Goal: Transaction & Acquisition: Purchase product/service

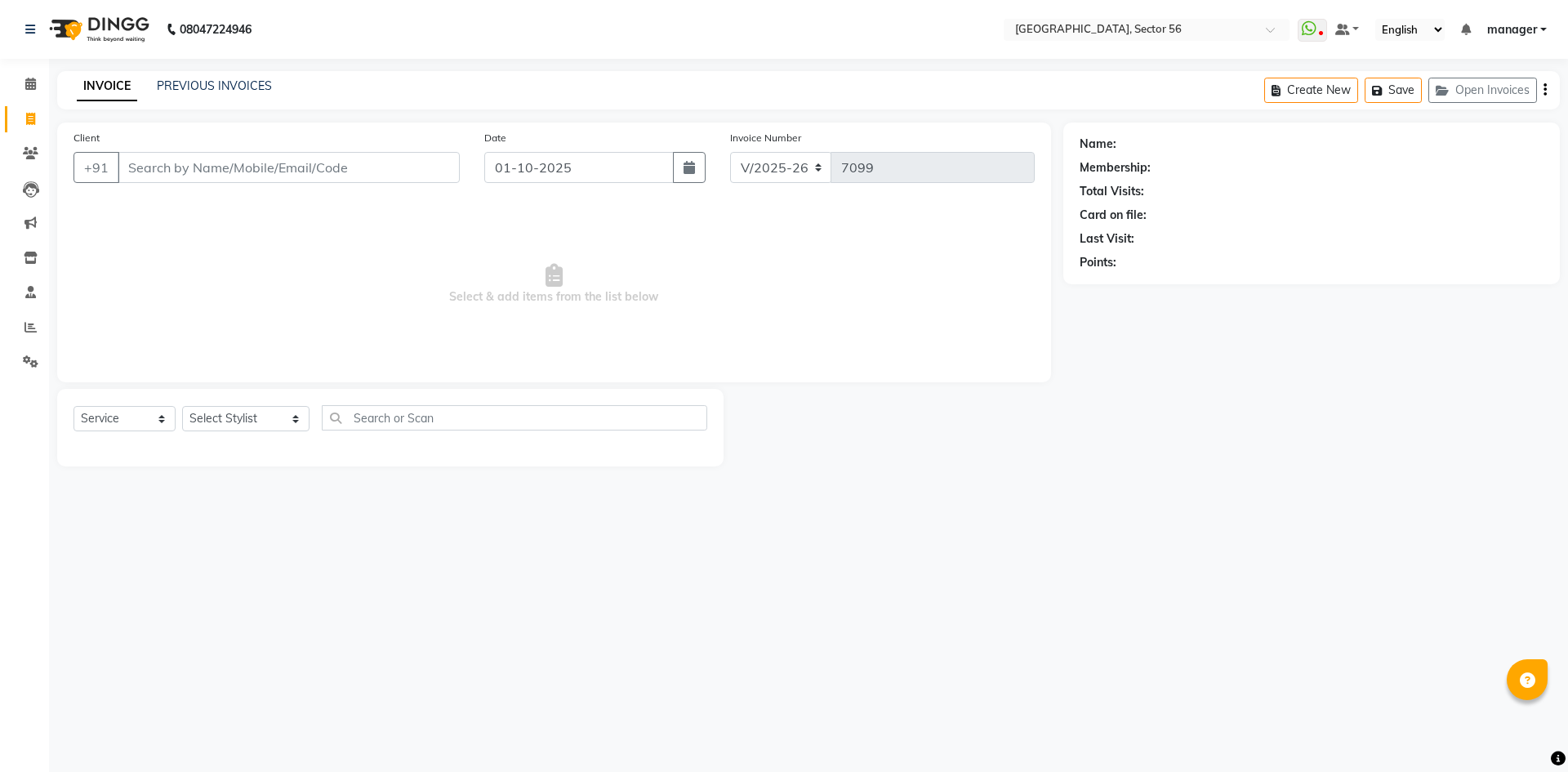
select select "5557"
select select "service"
click at [234, 430] on select "Select Stylist [PERSON_NAME] [PERSON_NAME] [PERSON_NAME] MARKET STAFF amit amit…" at bounding box center [245, 418] width 128 height 25
select select "76748"
click at [182, 406] on select "Select Stylist [PERSON_NAME] [PERSON_NAME] [PERSON_NAME] MARKET STAFF amit amit…" at bounding box center [245, 418] width 128 height 25
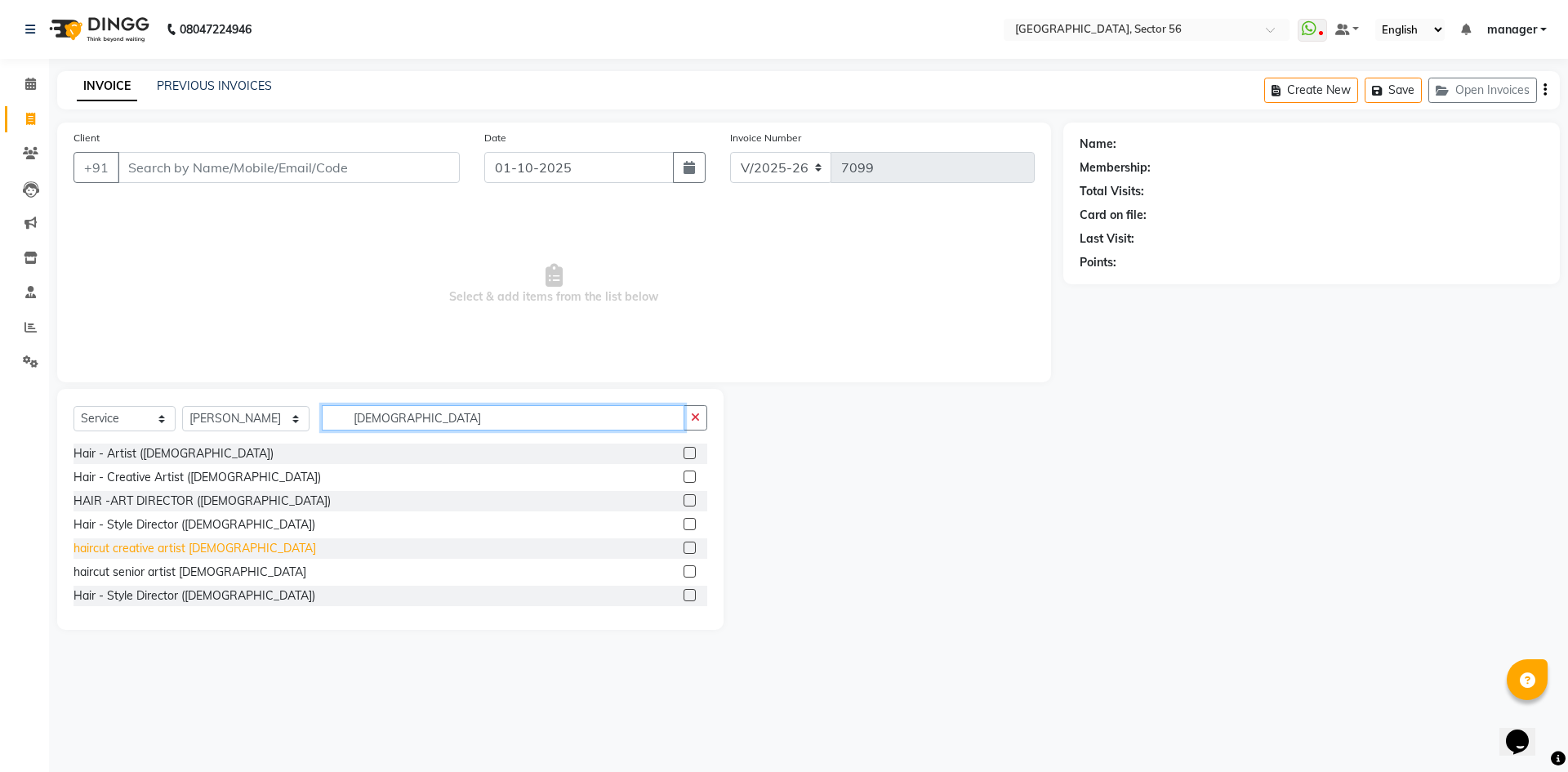
type input "[DEMOGRAPHIC_DATA]"
click at [117, 553] on div "haircut creative artist [DEMOGRAPHIC_DATA]" at bounding box center [195, 548] width 242 height 17
checkbox input "false"
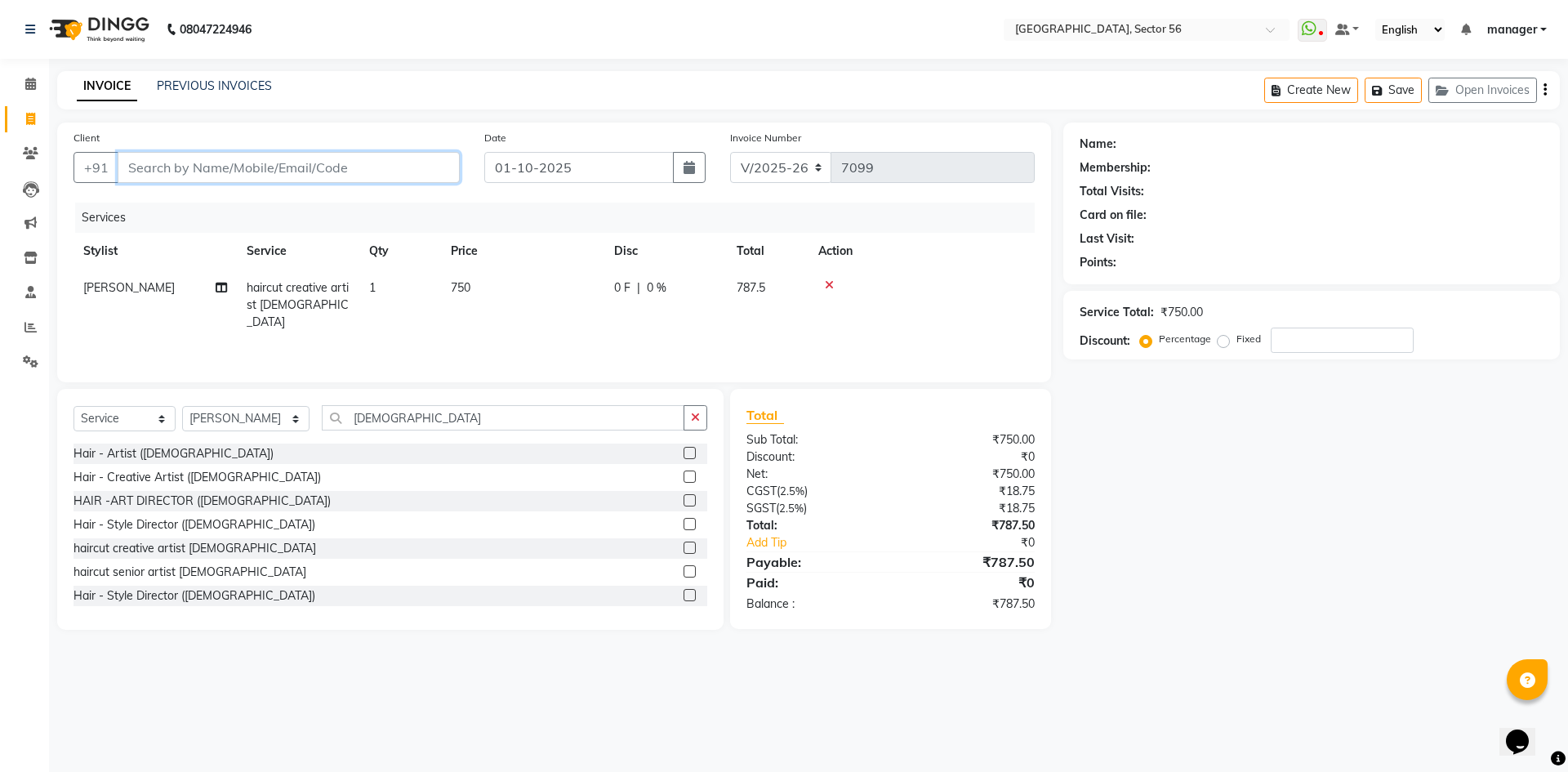
click at [346, 159] on input "Client" at bounding box center [288, 167] width 342 height 31
click at [499, 288] on td "750" at bounding box center [522, 305] width 163 height 71
select select "76748"
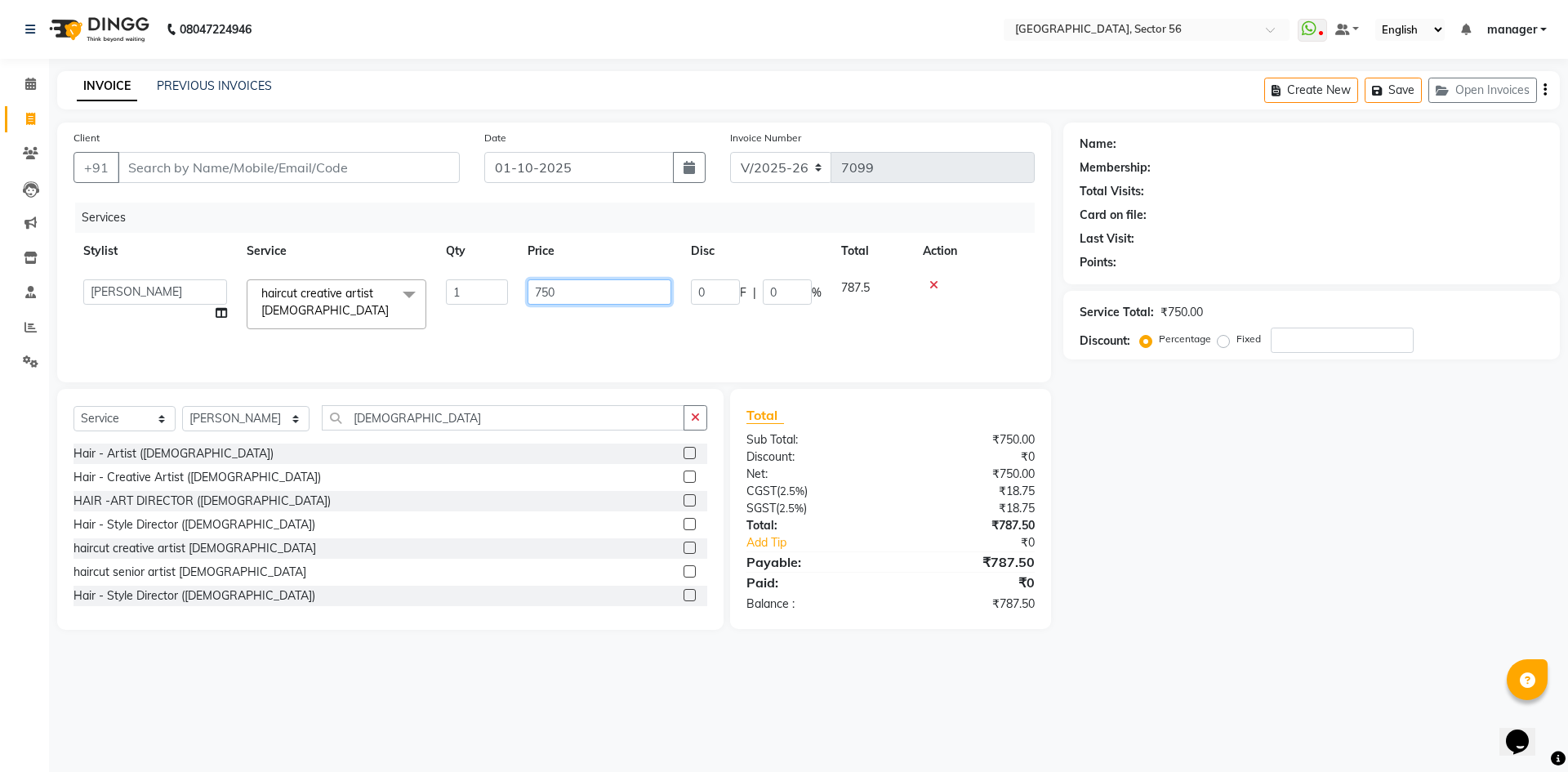
drag, startPoint x: 600, startPoint y: 296, endPoint x: 443, endPoint y: 310, distance: 157.6
click at [443, 310] on tr "[PERSON_NAME] [PERSON_NAME] [PERSON_NAME] MARKET STAFF amit amit spm [PERSON_NA…" at bounding box center [554, 304] width 961 height 69
type input "1300"
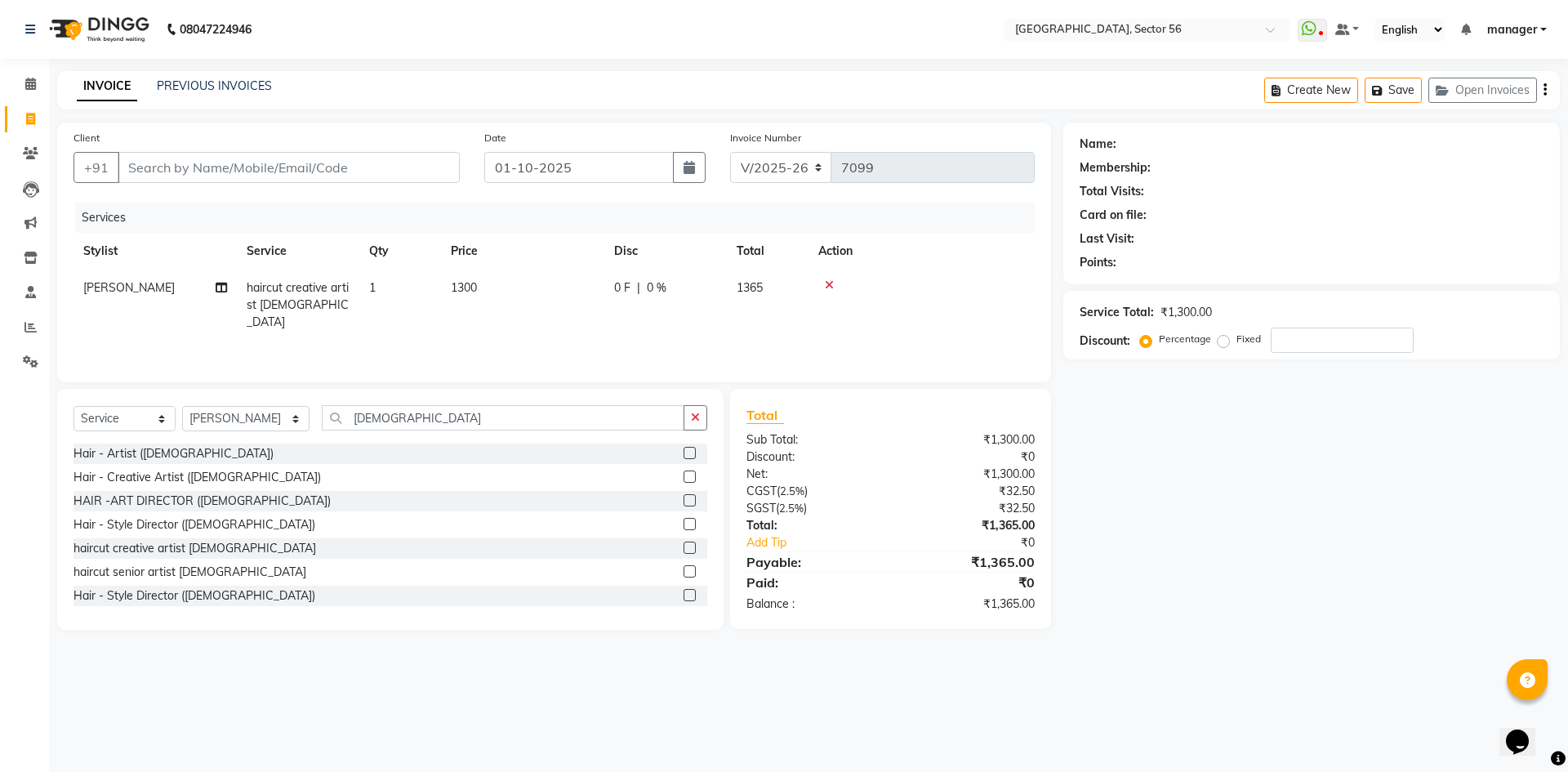
click at [0, 334] on li "Reports" at bounding box center [24, 328] width 49 height 35
click at [309, 172] on input "Client" at bounding box center [288, 167] width 342 height 31
type input "S"
type input "0"
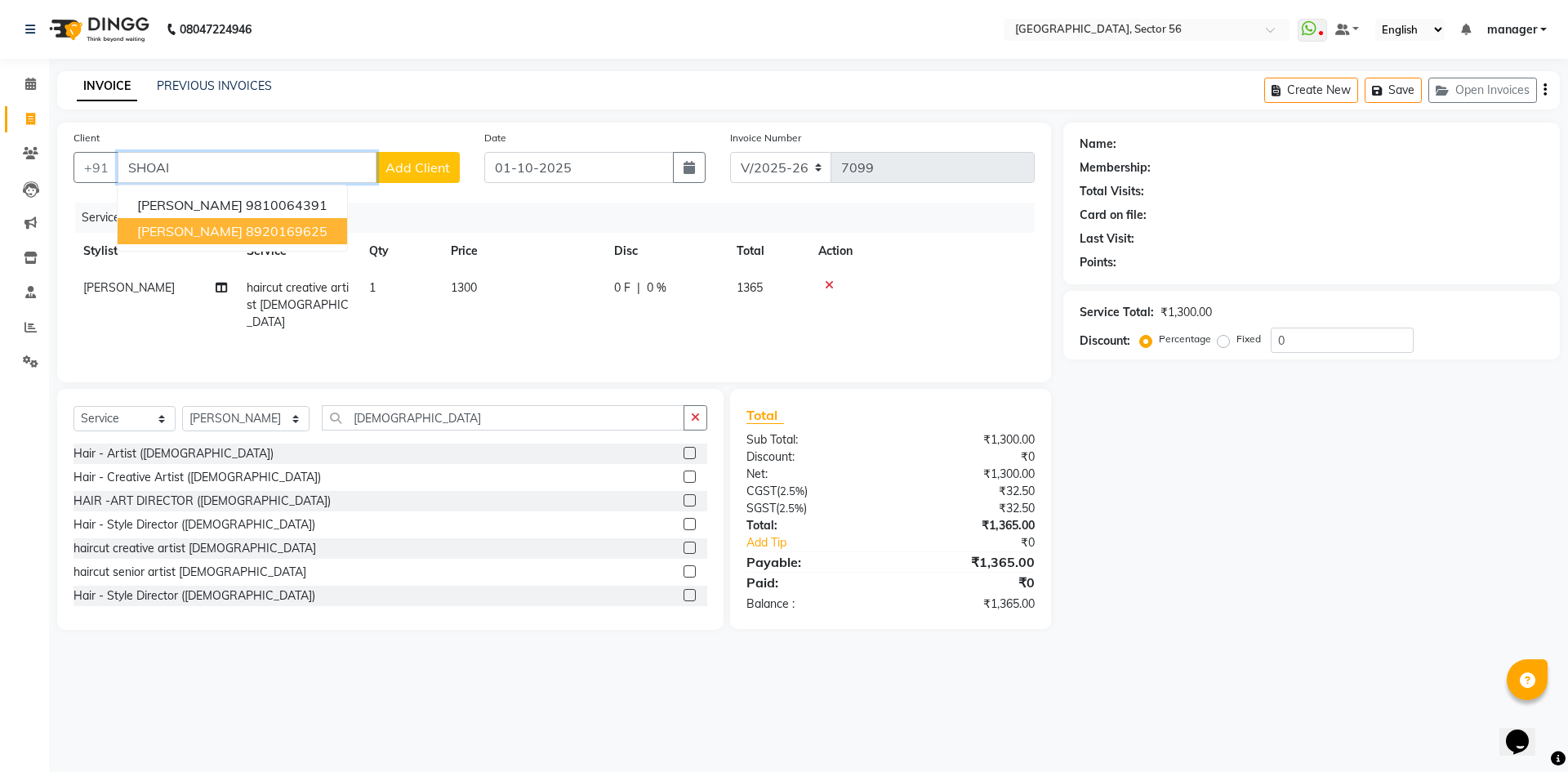
click at [246, 234] on ngb-highlight "8920169625" at bounding box center [287, 231] width 82 height 17
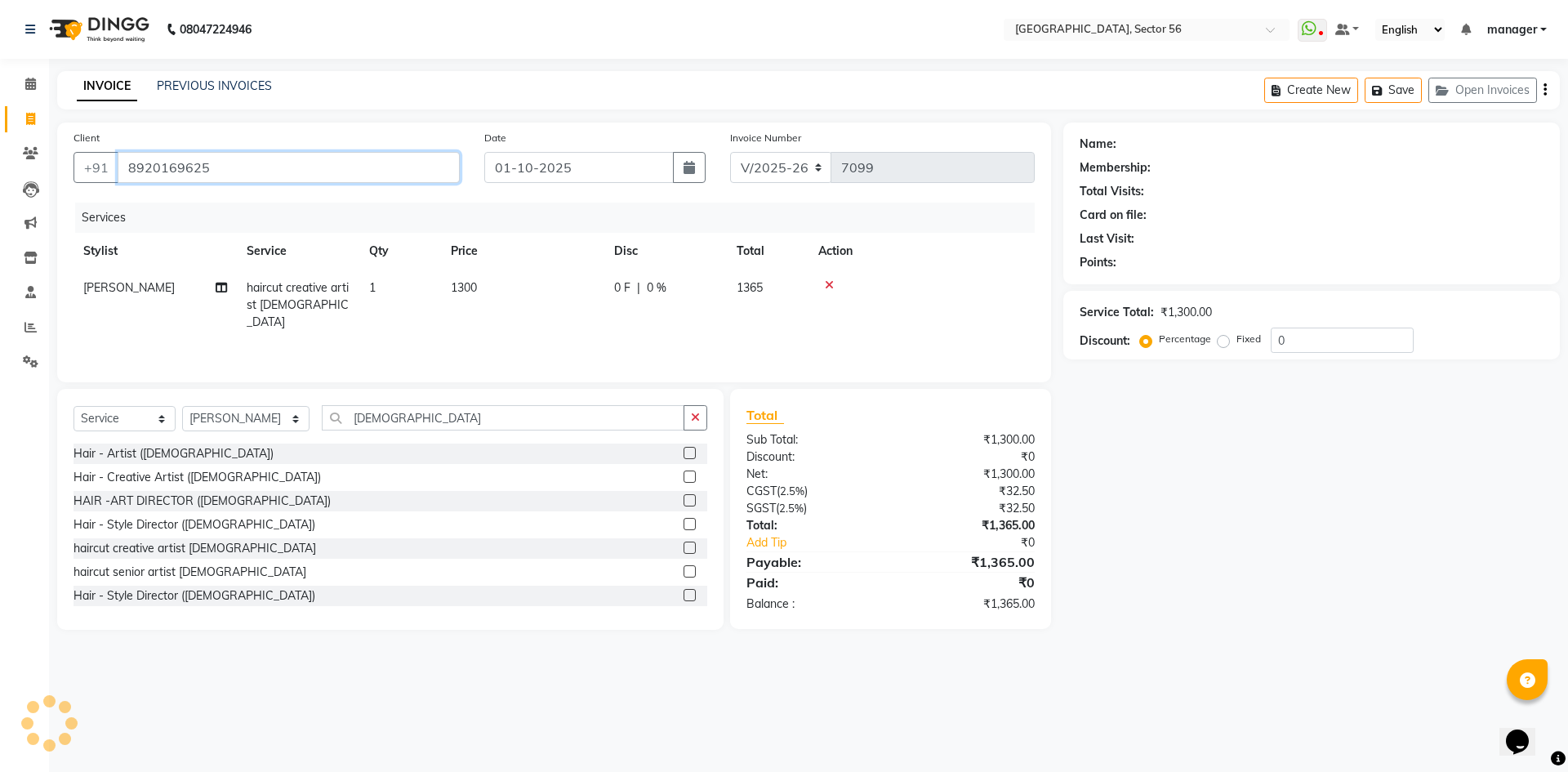
type input "8920169625"
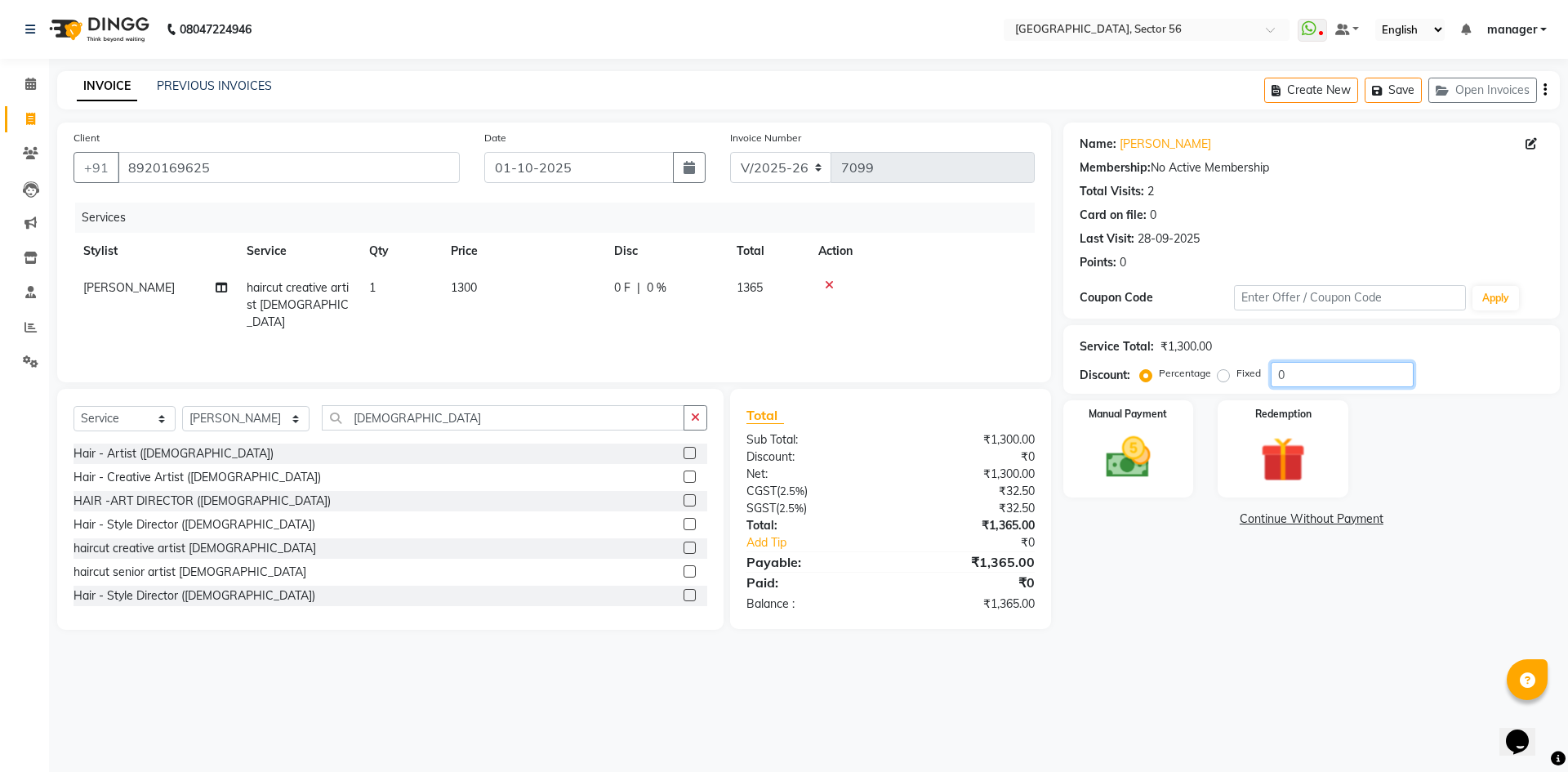
drag, startPoint x: 1253, startPoint y: 383, endPoint x: 1234, endPoint y: 385, distance: 19.1
click at [1234, 385] on div "Percentage Fixed 0" at bounding box center [1278, 374] width 270 height 25
type input "4.76"
click at [1107, 463] on img at bounding box center [1127, 458] width 76 height 54
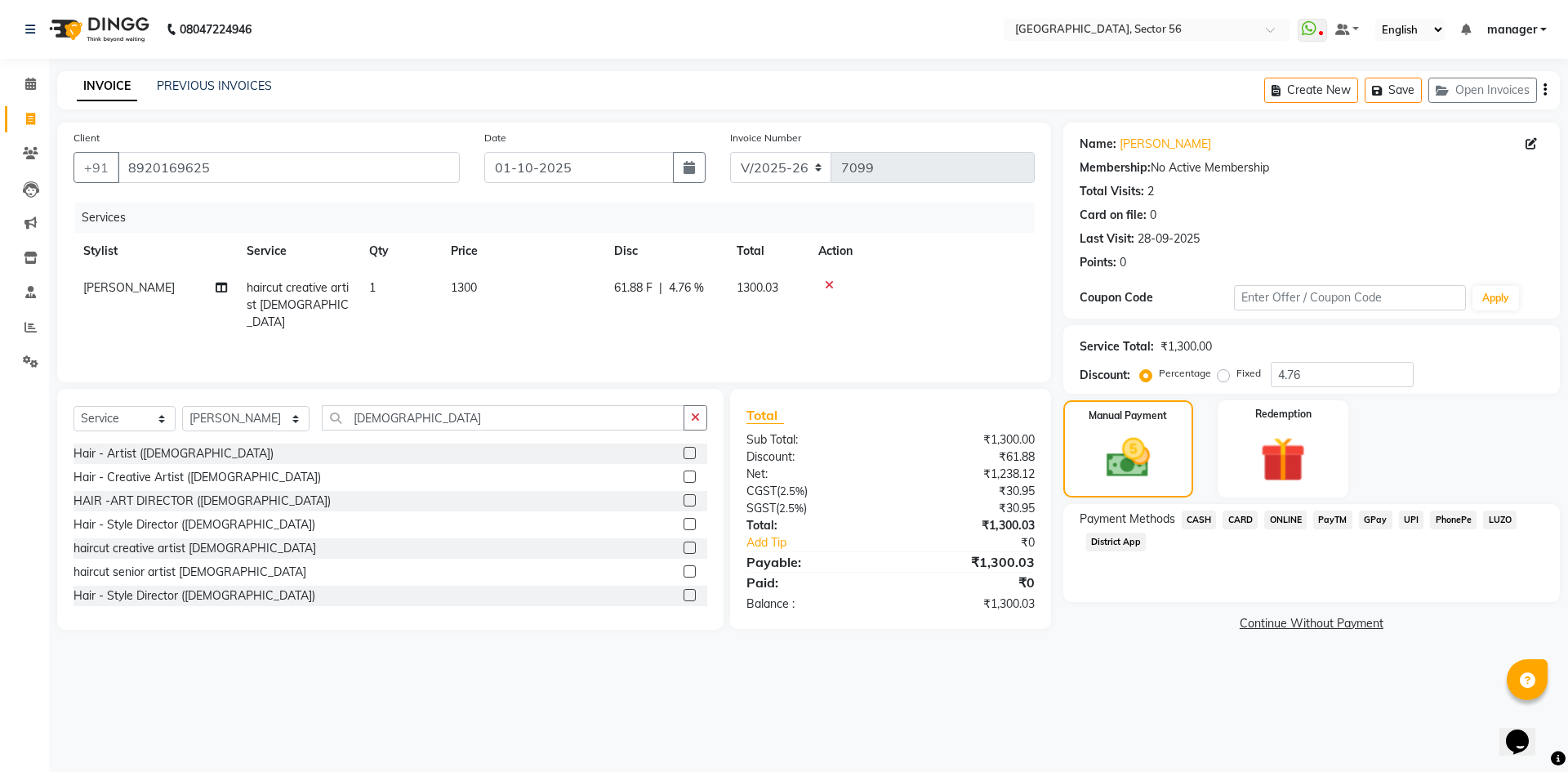
click at [1201, 520] on span "CASH" at bounding box center [1199, 519] width 35 height 19
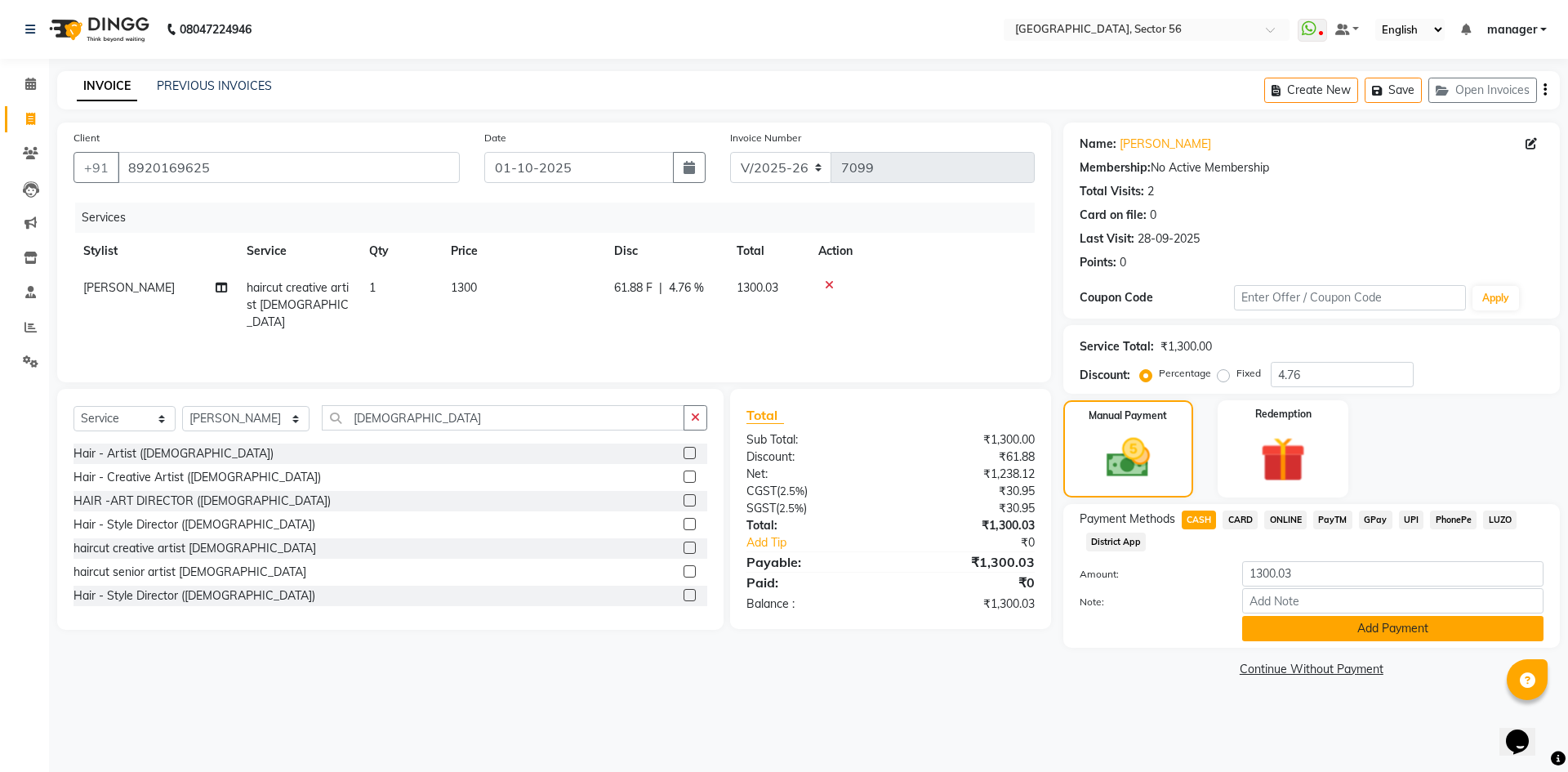
click at [1249, 622] on button "Add Payment" at bounding box center [1392, 627] width 301 height 25
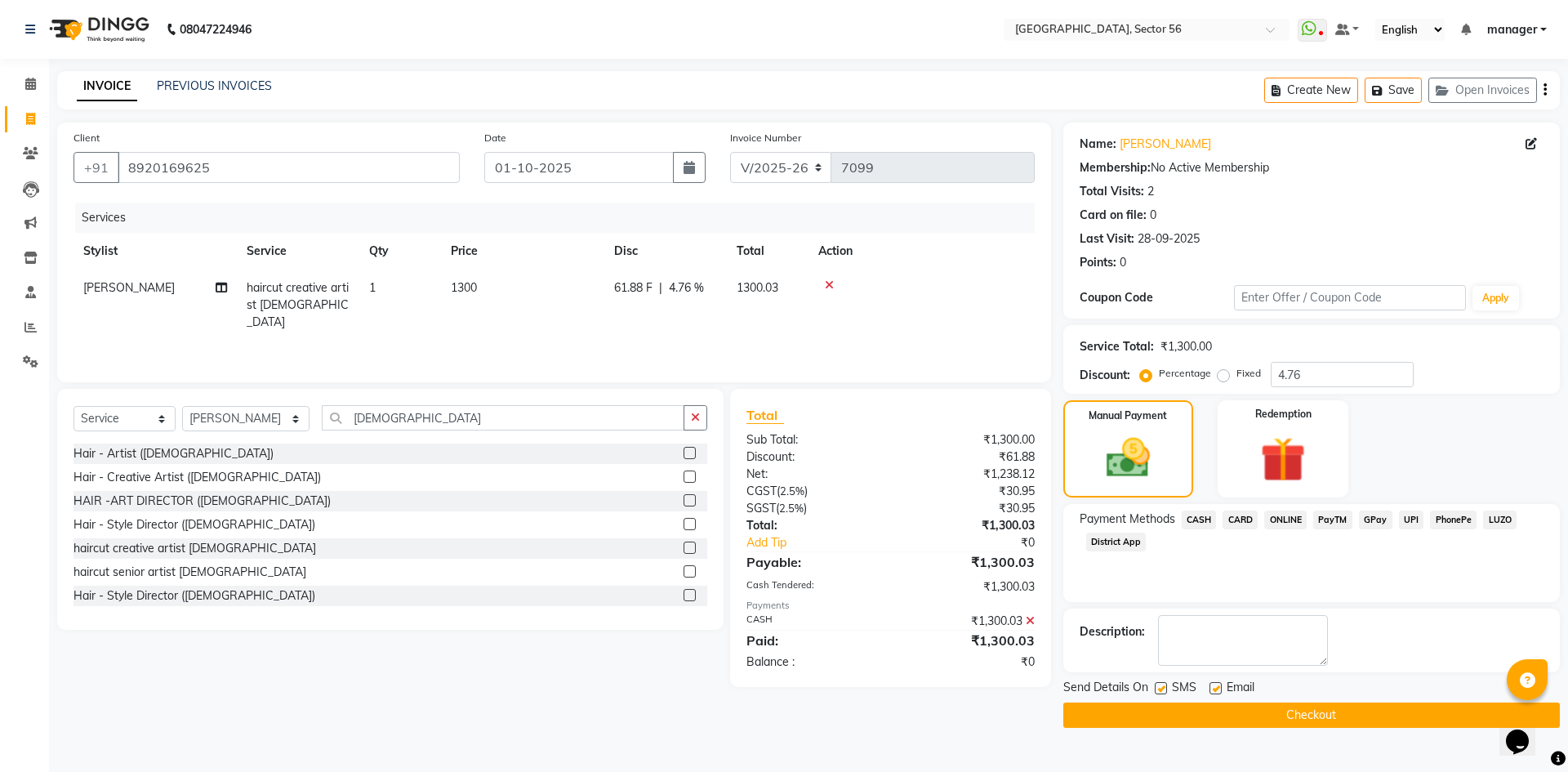
click at [1253, 710] on button "Checkout" at bounding box center [1311, 714] width 497 height 25
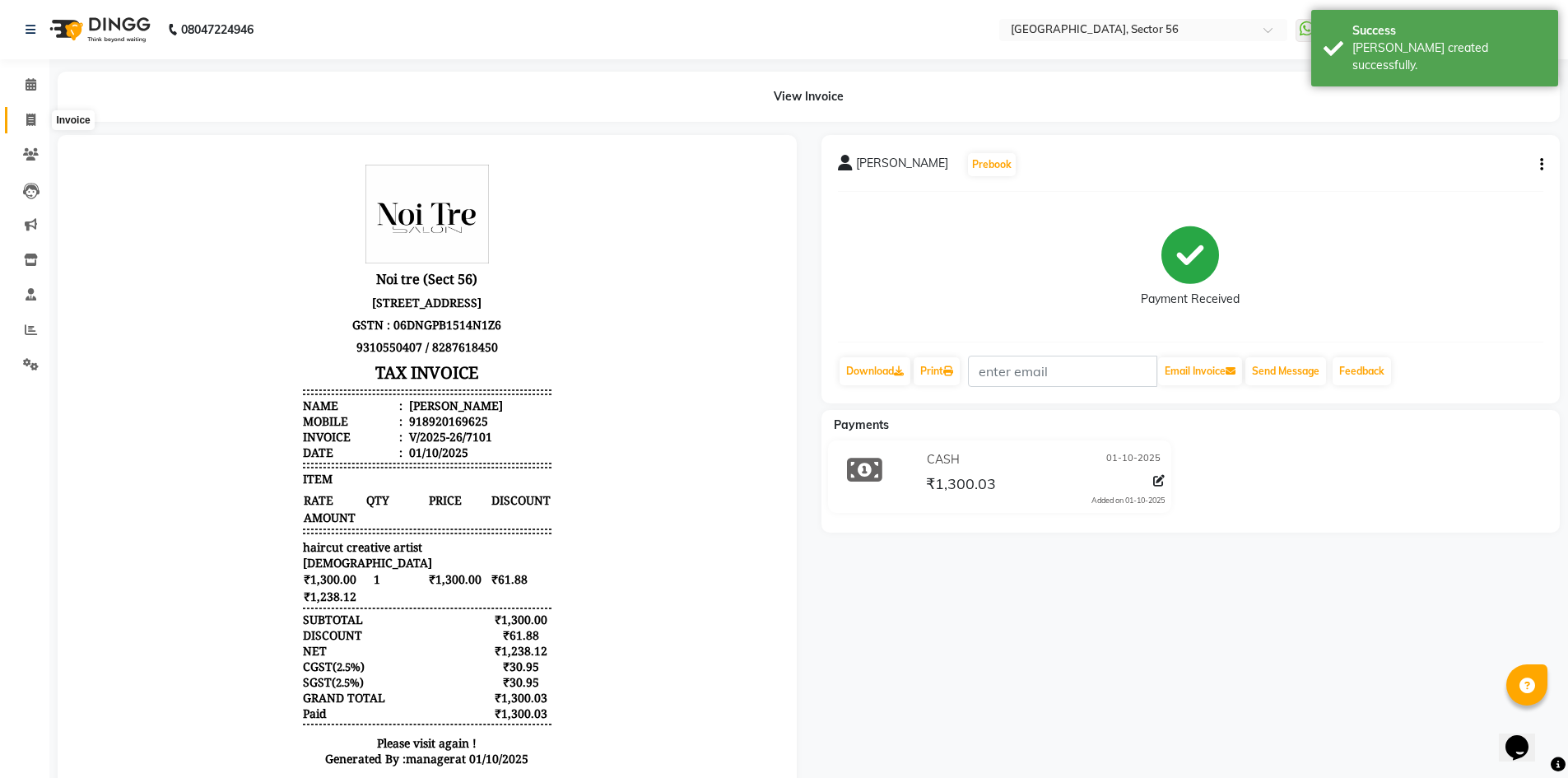
click at [27, 125] on icon at bounding box center [31, 119] width 9 height 12
select select "service"
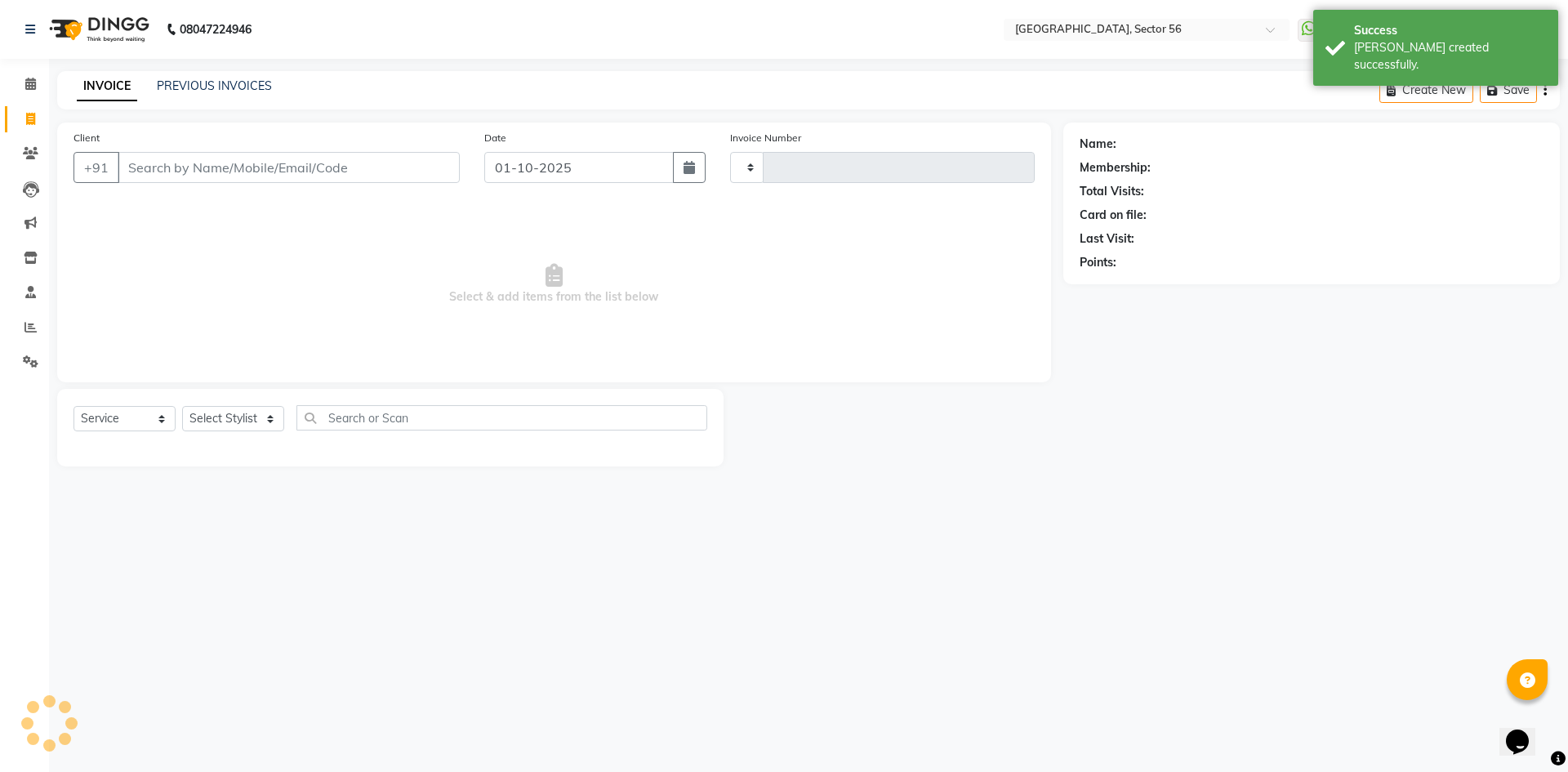
type input "7102"
select select "5557"
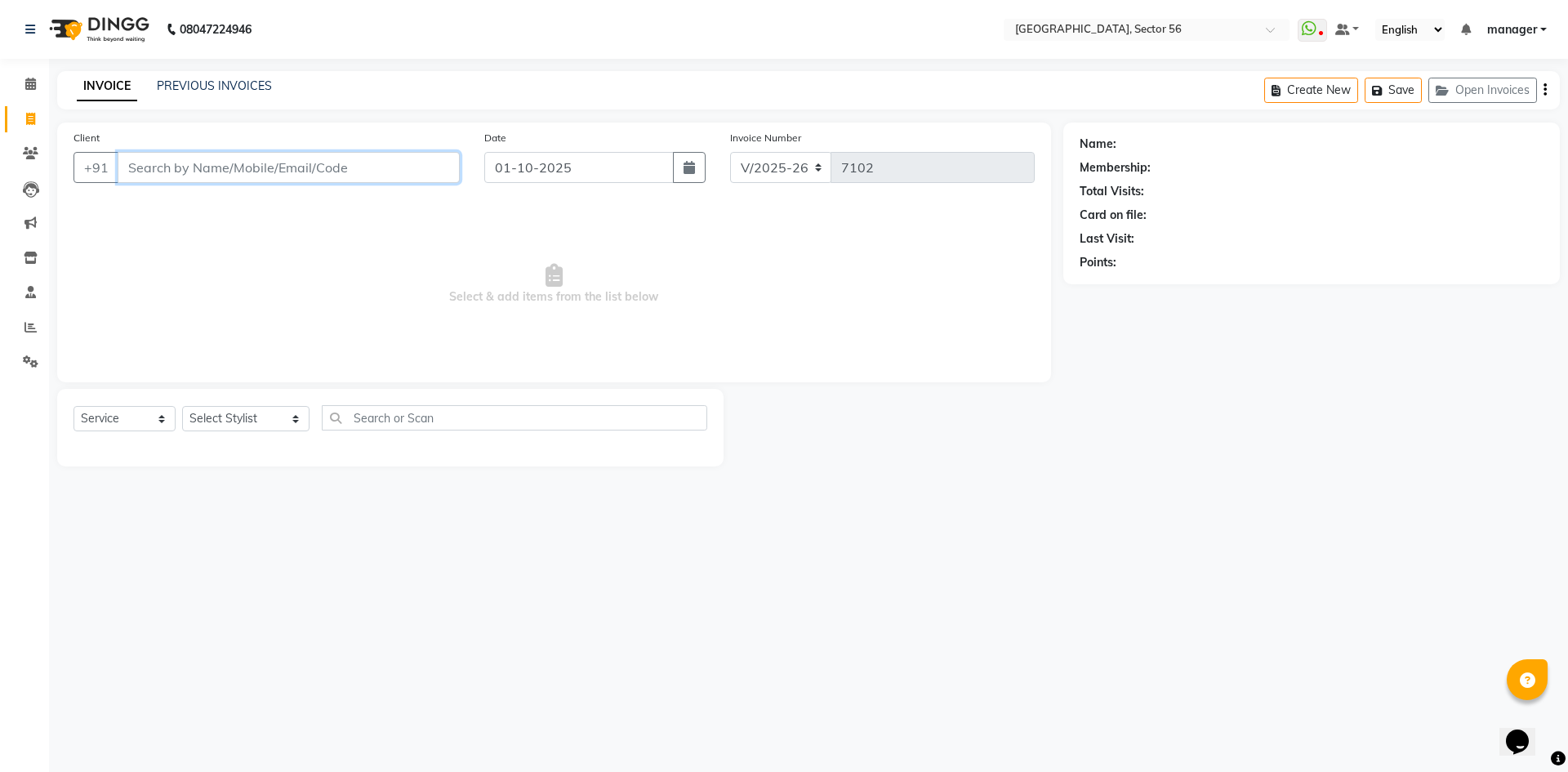
click at [409, 158] on input "Client" at bounding box center [288, 167] width 342 height 31
drag, startPoint x: 409, startPoint y: 158, endPoint x: 1162, endPoint y: 7, distance: 768.0
click at [422, 155] on input "Client" at bounding box center [288, 167] width 342 height 31
click at [249, 155] on input "Client" at bounding box center [288, 167] width 342 height 31
click at [231, 200] on span "981175511" at bounding box center [220, 205] width 74 height 17
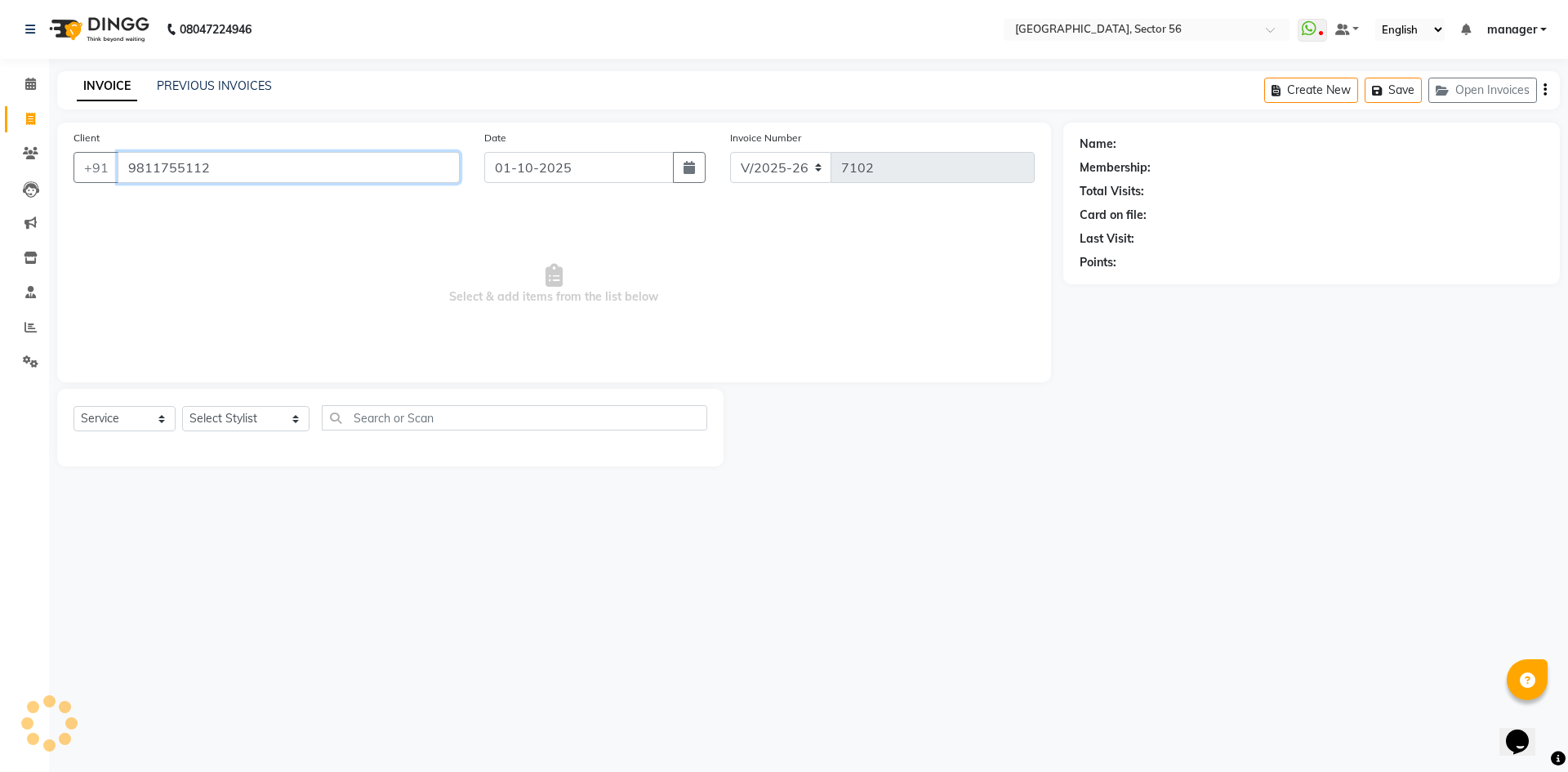
type input "9811755112"
click at [1136, 143] on link "Kavita" at bounding box center [1135, 144] width 33 height 17
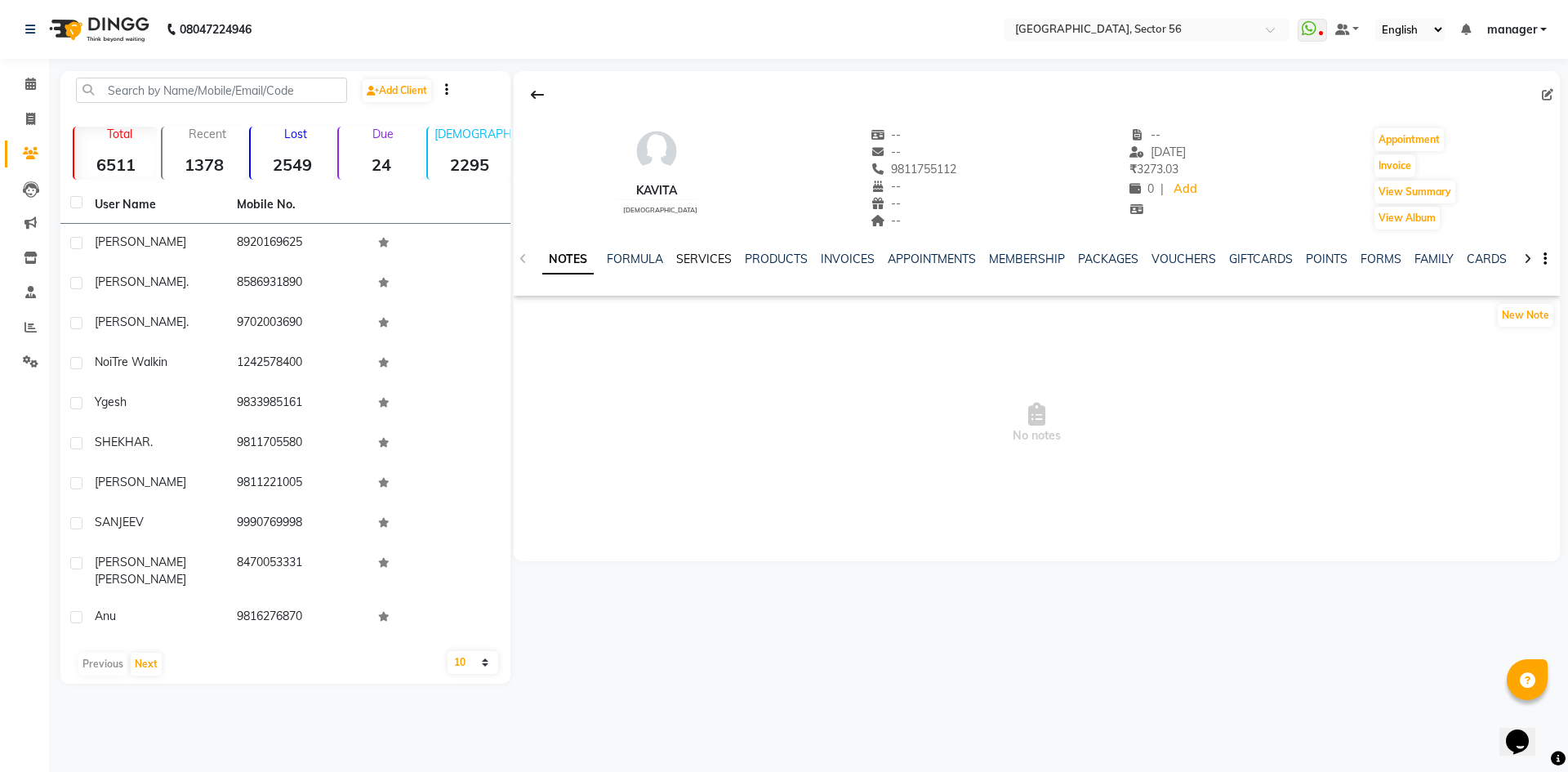
click at [692, 258] on link "SERVICES" at bounding box center [704, 259] width 56 height 15
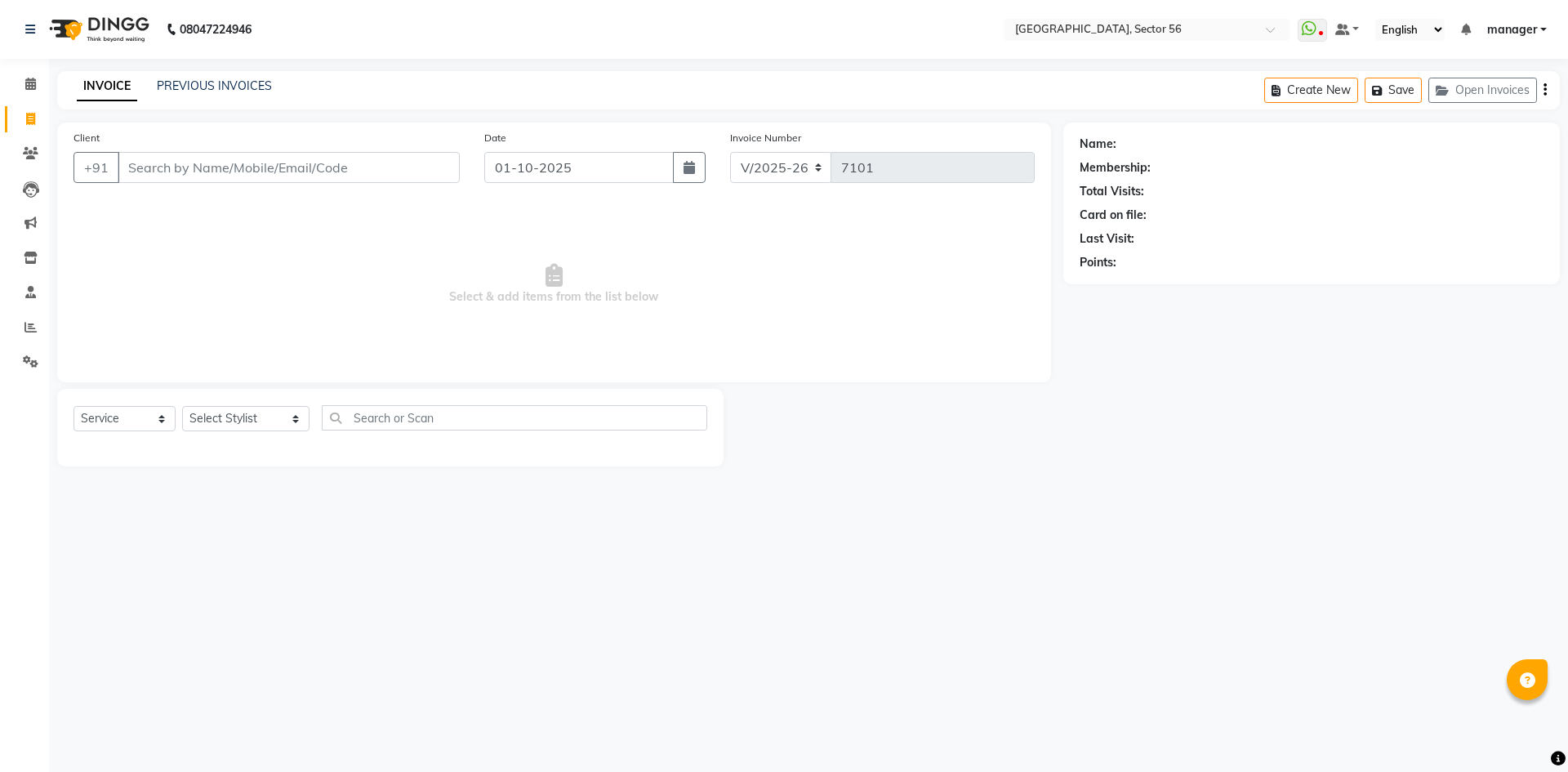
select select "5557"
select select "service"
click at [338, 168] on input "Client" at bounding box center [288, 167] width 342 height 31
click at [325, 163] on input "Client" at bounding box center [288, 167] width 342 height 31
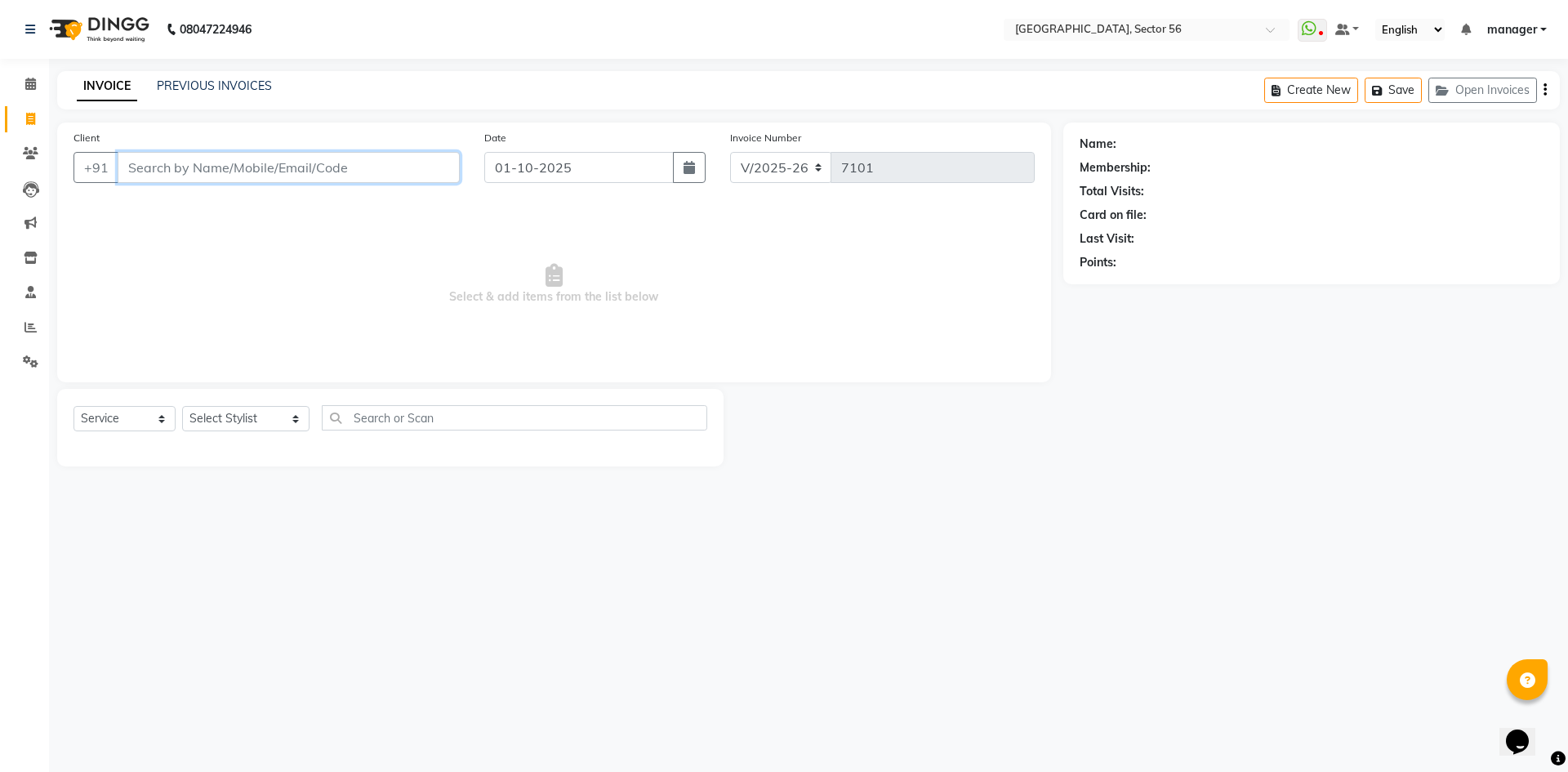
click at [186, 161] on input "Client" at bounding box center [288, 167] width 342 height 31
click at [25, 332] on icon at bounding box center [30, 326] width 12 height 12
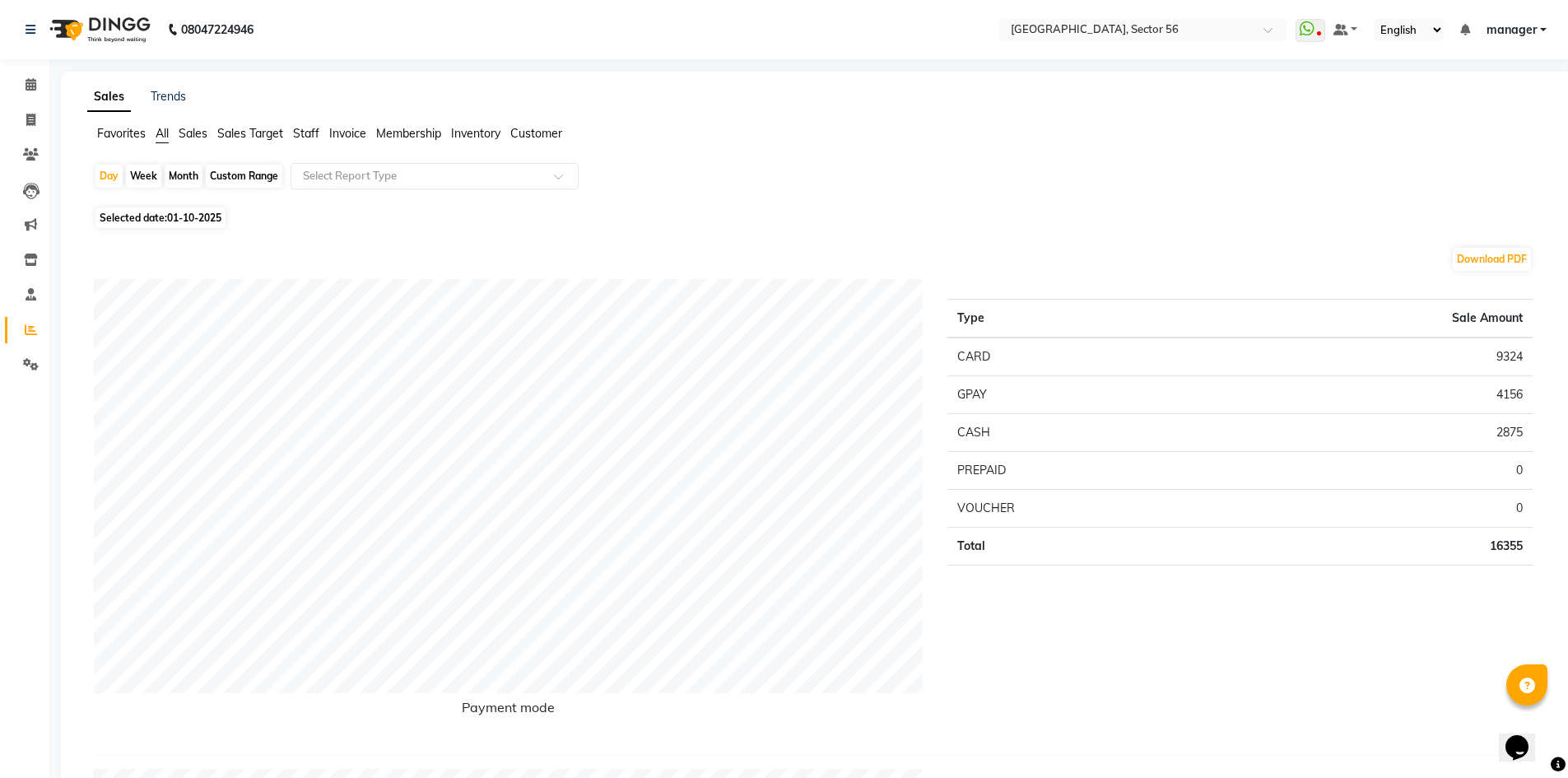
click at [176, 213] on span "01-10-2025" at bounding box center [194, 217] width 54 height 12
select select "10"
select select "2025"
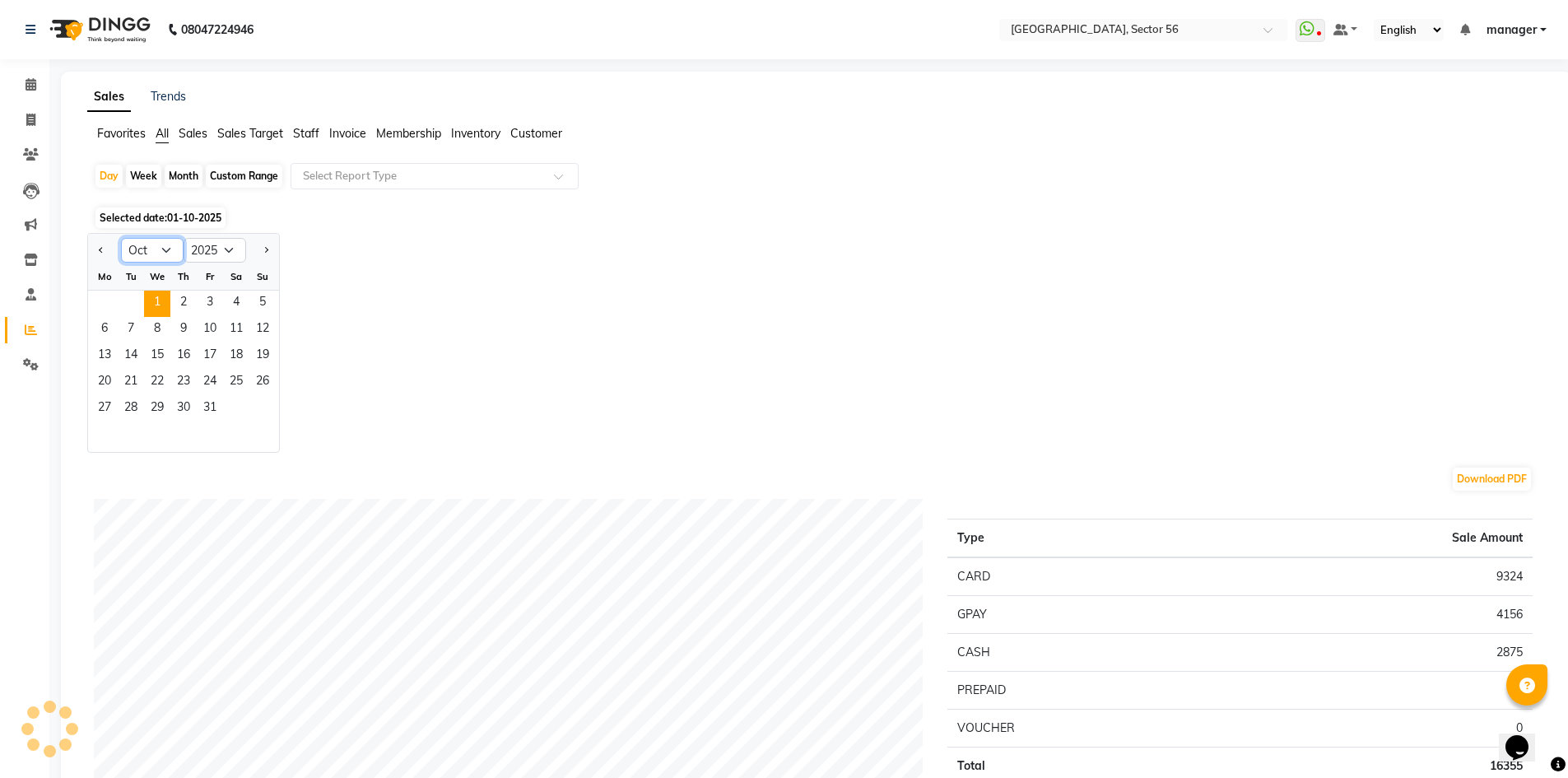
click at [144, 247] on select "Jan Feb Mar Apr May Jun Jul Aug Sep Oct Nov Dec" at bounding box center [152, 250] width 63 height 24
select select "9"
click at [121, 238] on select "Jan Feb Mar Apr May Jun Jul Aug Sep Oct Nov Dec" at bounding box center [152, 250] width 63 height 24
click at [183, 172] on div "Month" at bounding box center [183, 176] width 38 height 23
select select "10"
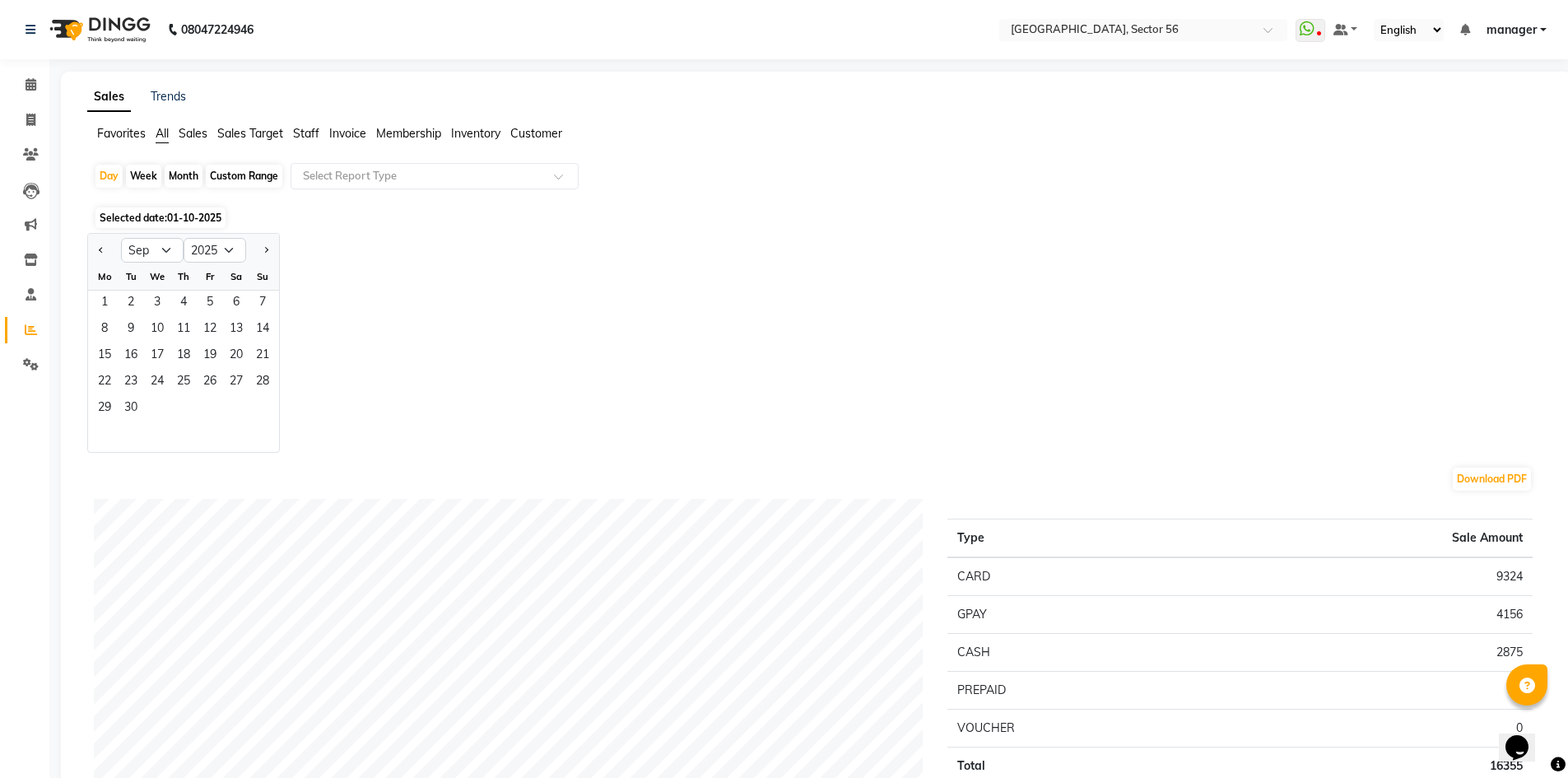
select select "2025"
click at [161, 257] on select "Jan Feb Mar Apr May Jun Jul Aug Sep Oct Nov Dec" at bounding box center [152, 250] width 63 height 24
select select "9"
click at [121, 238] on select "Jan Feb Mar Apr May Jun Jul Aug Sep Oct Nov Dec" at bounding box center [152, 250] width 63 height 24
click at [180, 361] on span "18" at bounding box center [183, 356] width 26 height 26
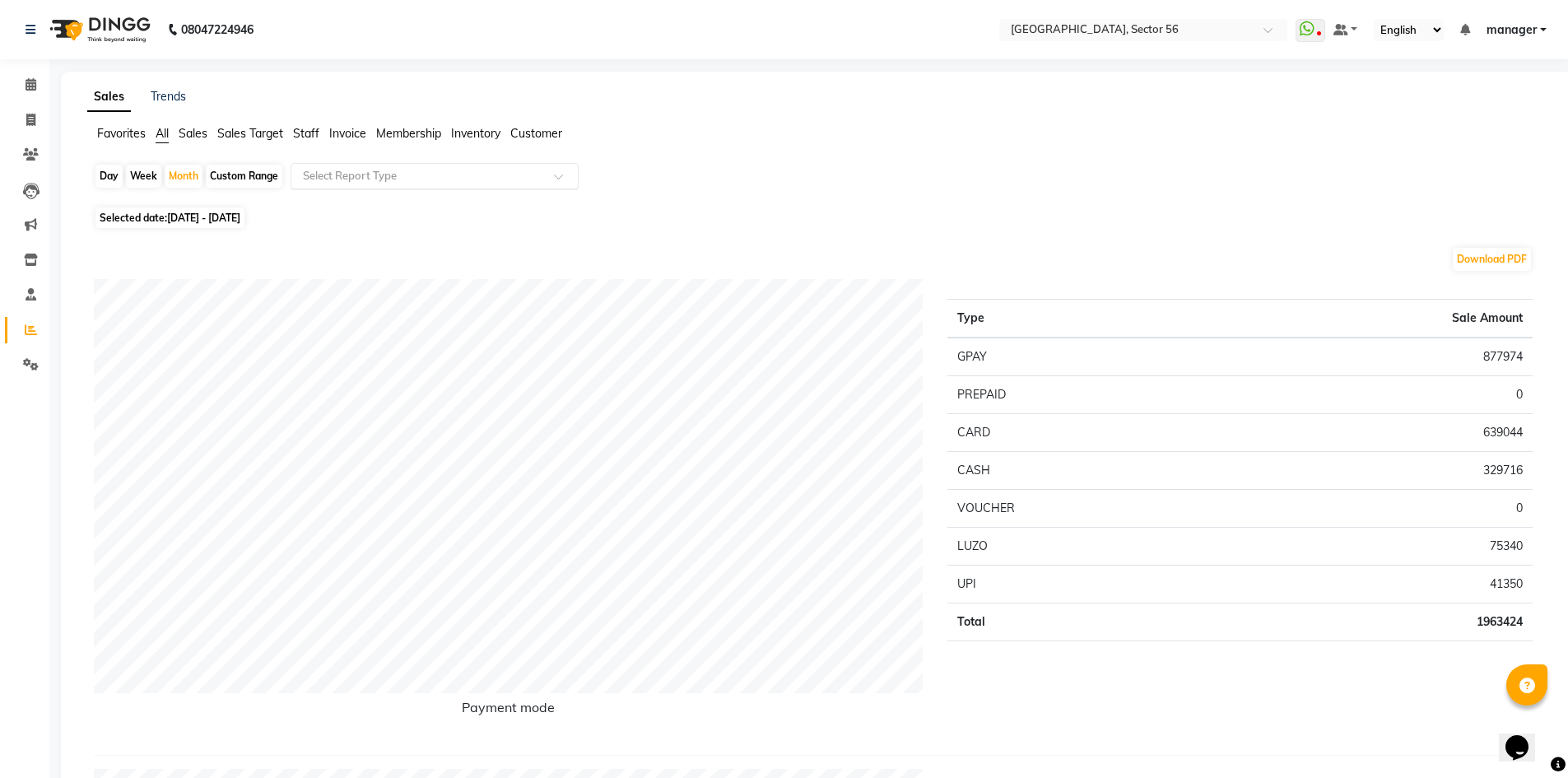
click at [346, 177] on input "text" at bounding box center [418, 177] width 237 height 17
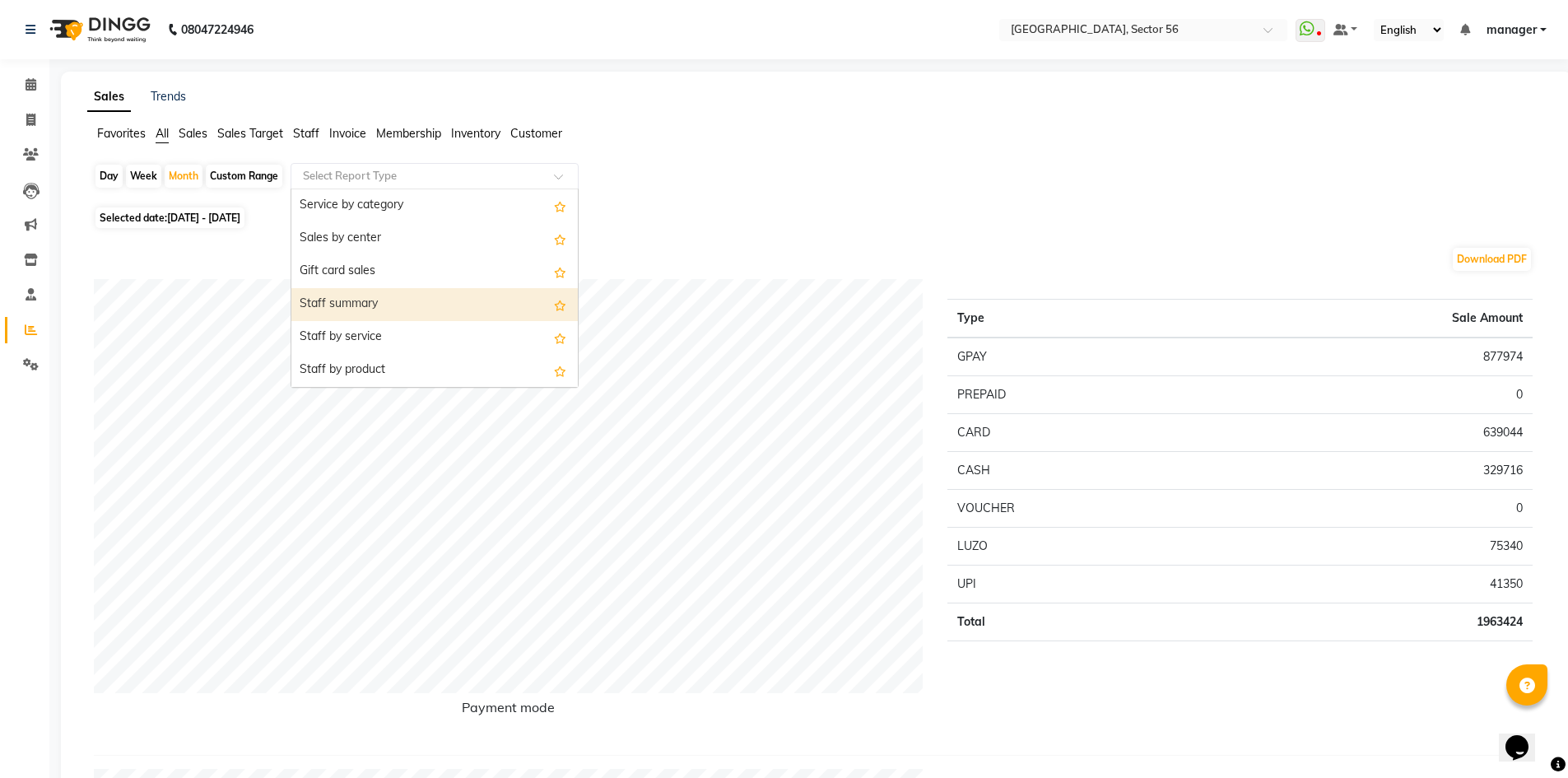
click at [379, 320] on div "Staff summary" at bounding box center [434, 304] width 287 height 33
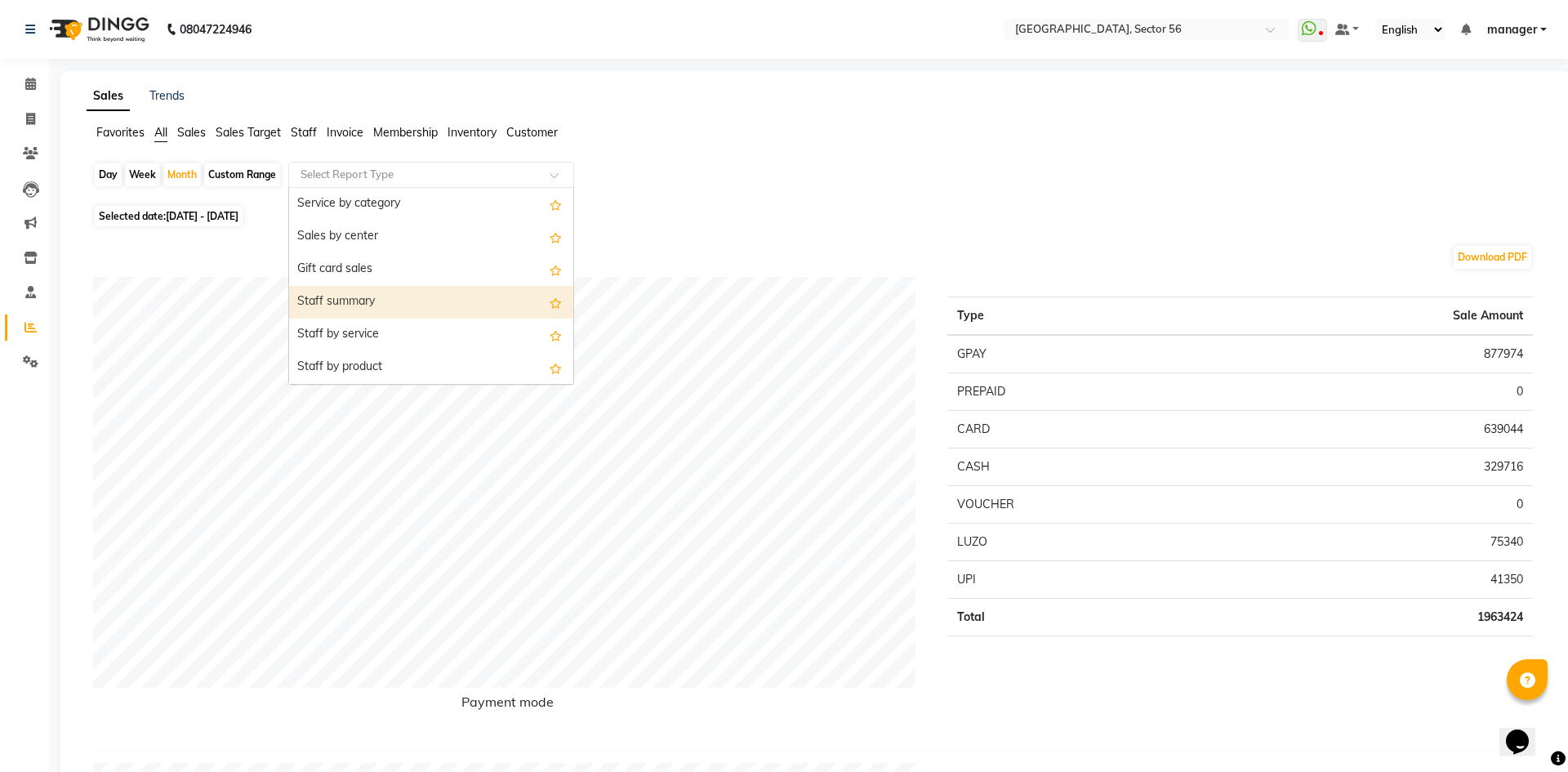
select select "full_report"
select select "csv"
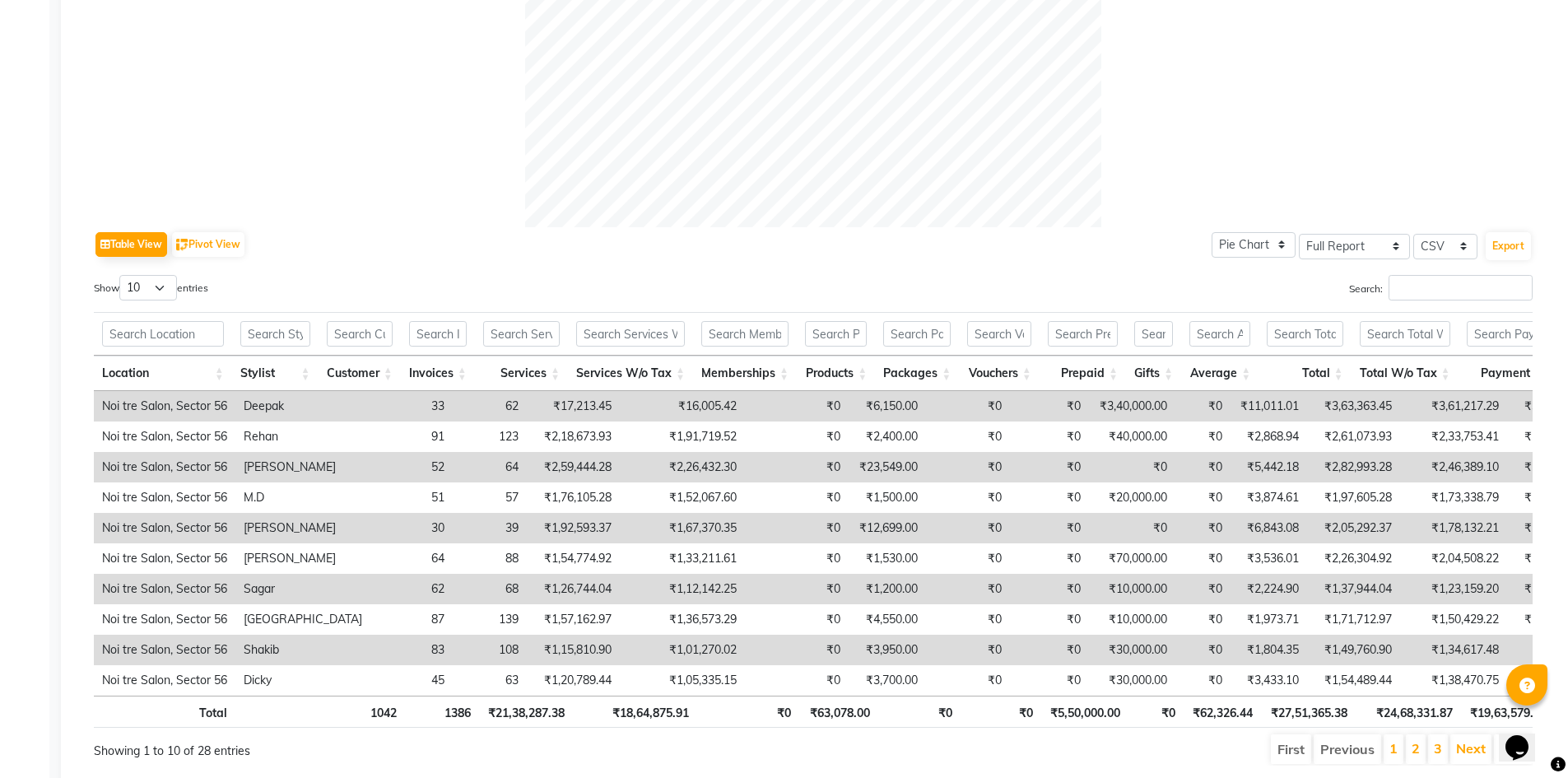
scroll to position [681, 0]
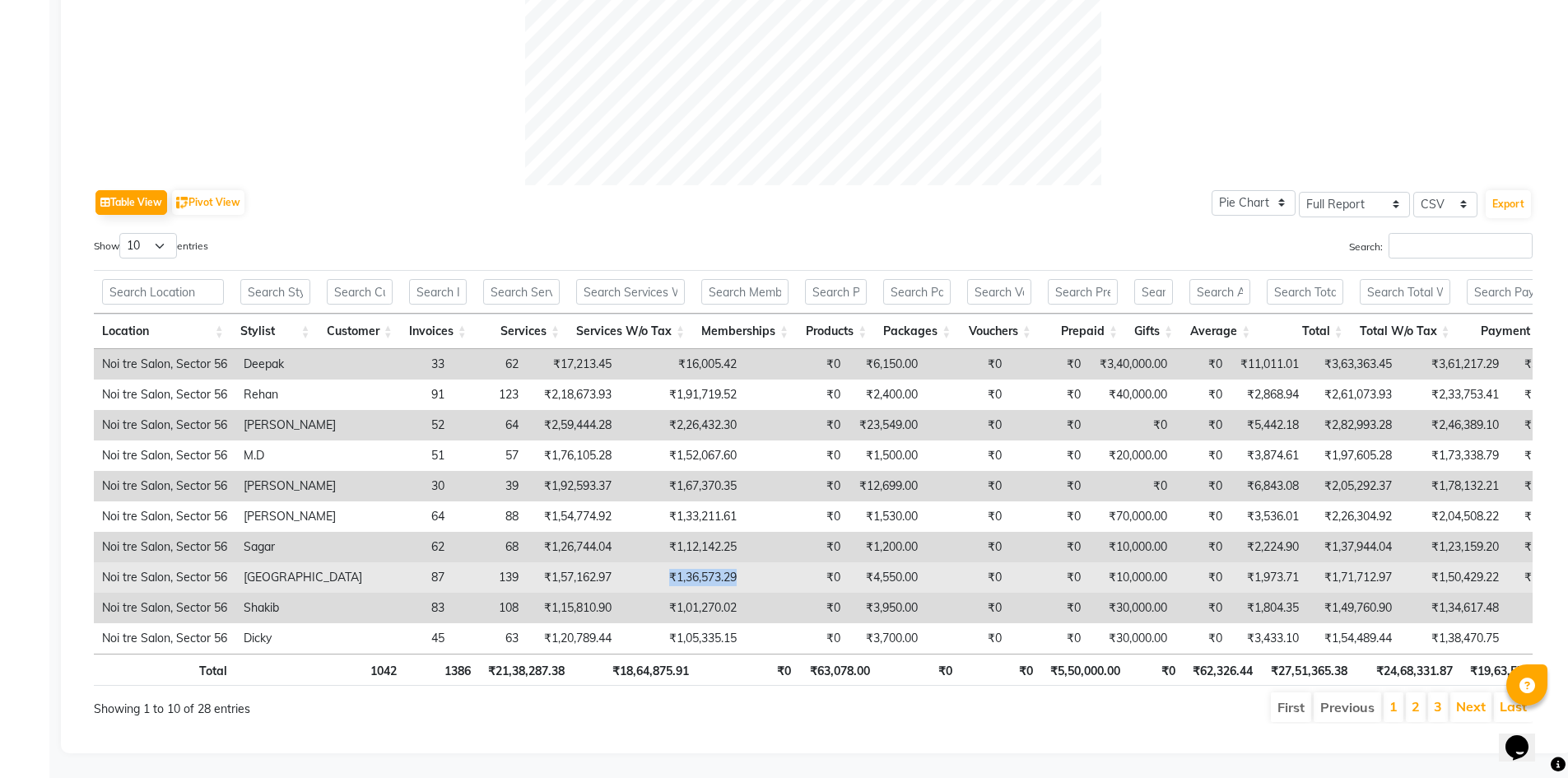
drag, startPoint x: 610, startPoint y: 550, endPoint x: 704, endPoint y: 555, distance: 94.1
click at [704, 562] on tr "Noi tre Salon, Sector 56 Milan 87 139 ₹1,57,162.97 ₹1,36,573.29 ₹0 ₹4,550.00 ₹0…" at bounding box center [1004, 577] width 1822 height 30
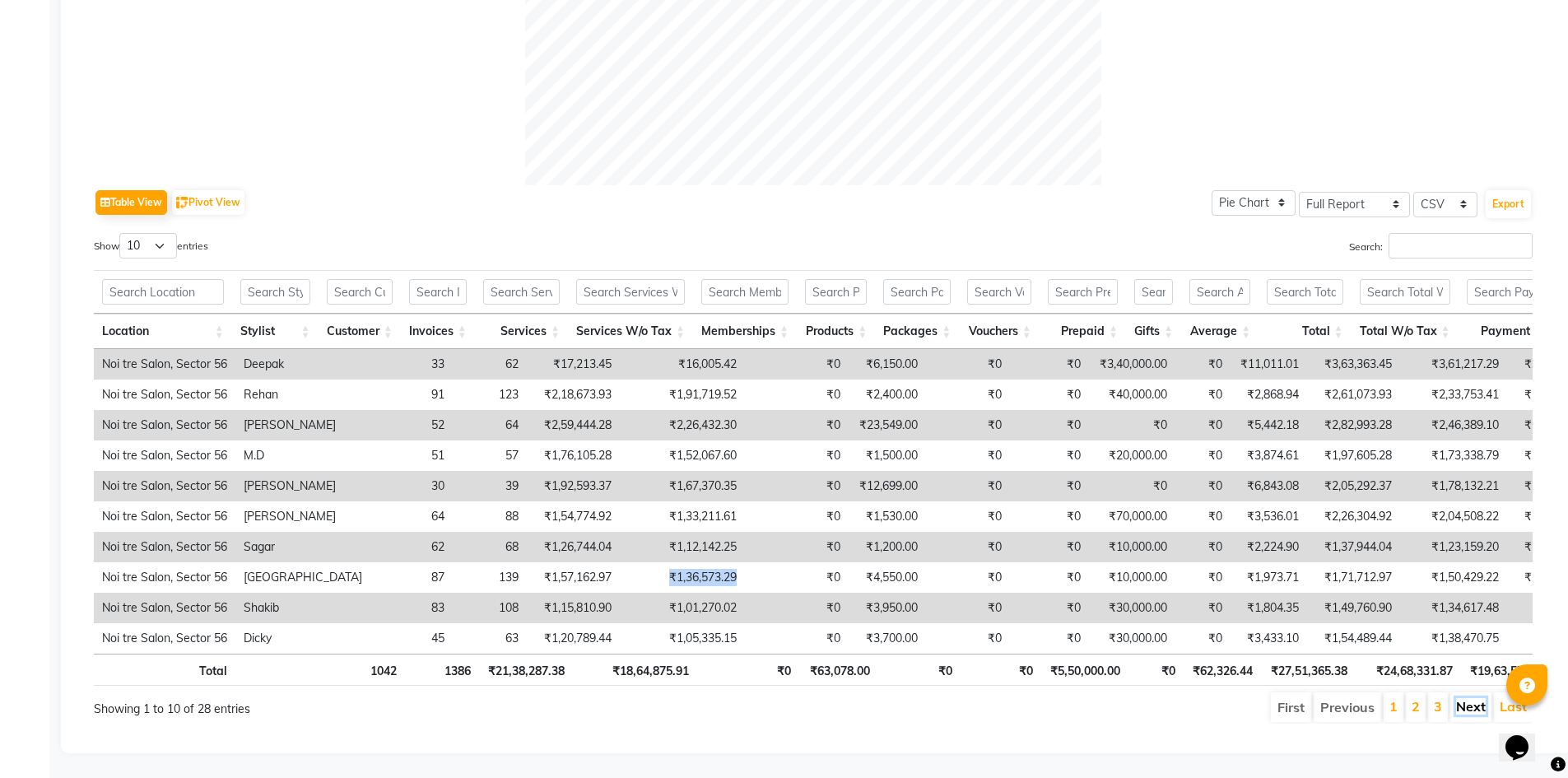
click at [1471, 700] on link "Next" at bounding box center [1471, 707] width 30 height 17
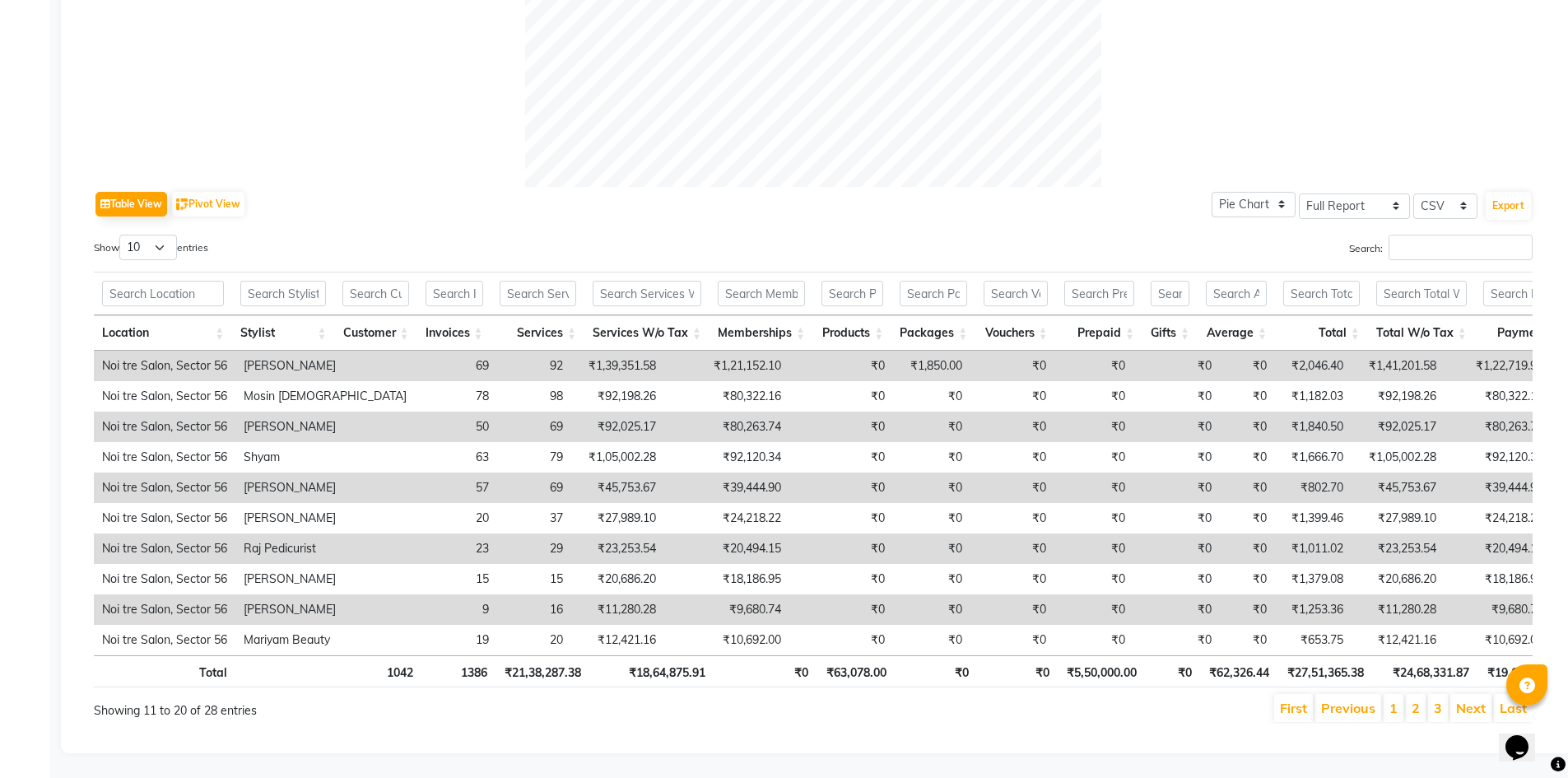
scroll to position [680, 0]
drag, startPoint x: 628, startPoint y: 342, endPoint x: 706, endPoint y: 342, distance: 78.0
click at [706, 350] on td "₹1,21,152.10" at bounding box center [726, 366] width 125 height 30
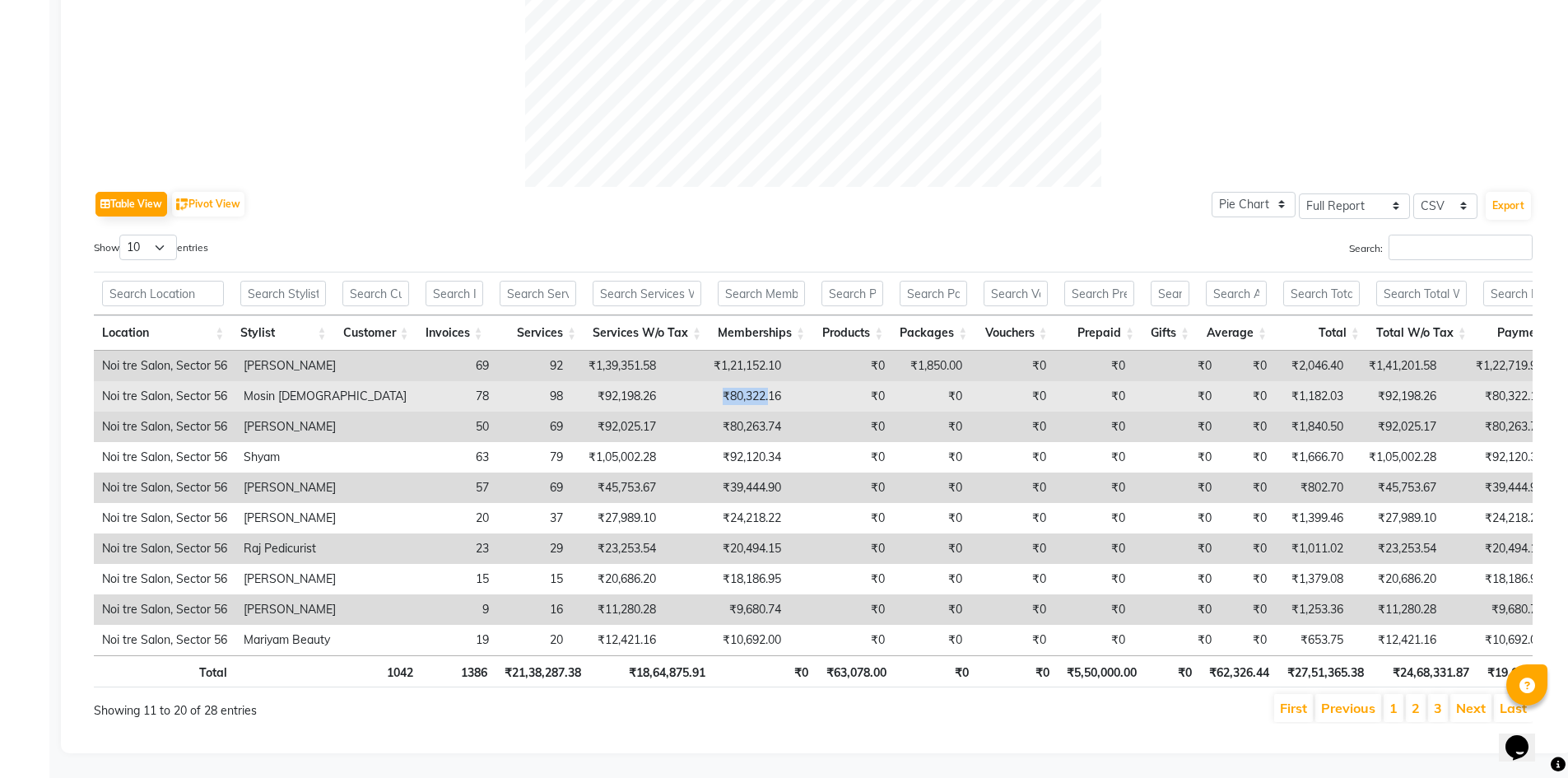
drag, startPoint x: 647, startPoint y: 375, endPoint x: 717, endPoint y: 378, distance: 70.1
click at [700, 381] on td "₹80,322.16" at bounding box center [726, 397] width 125 height 30
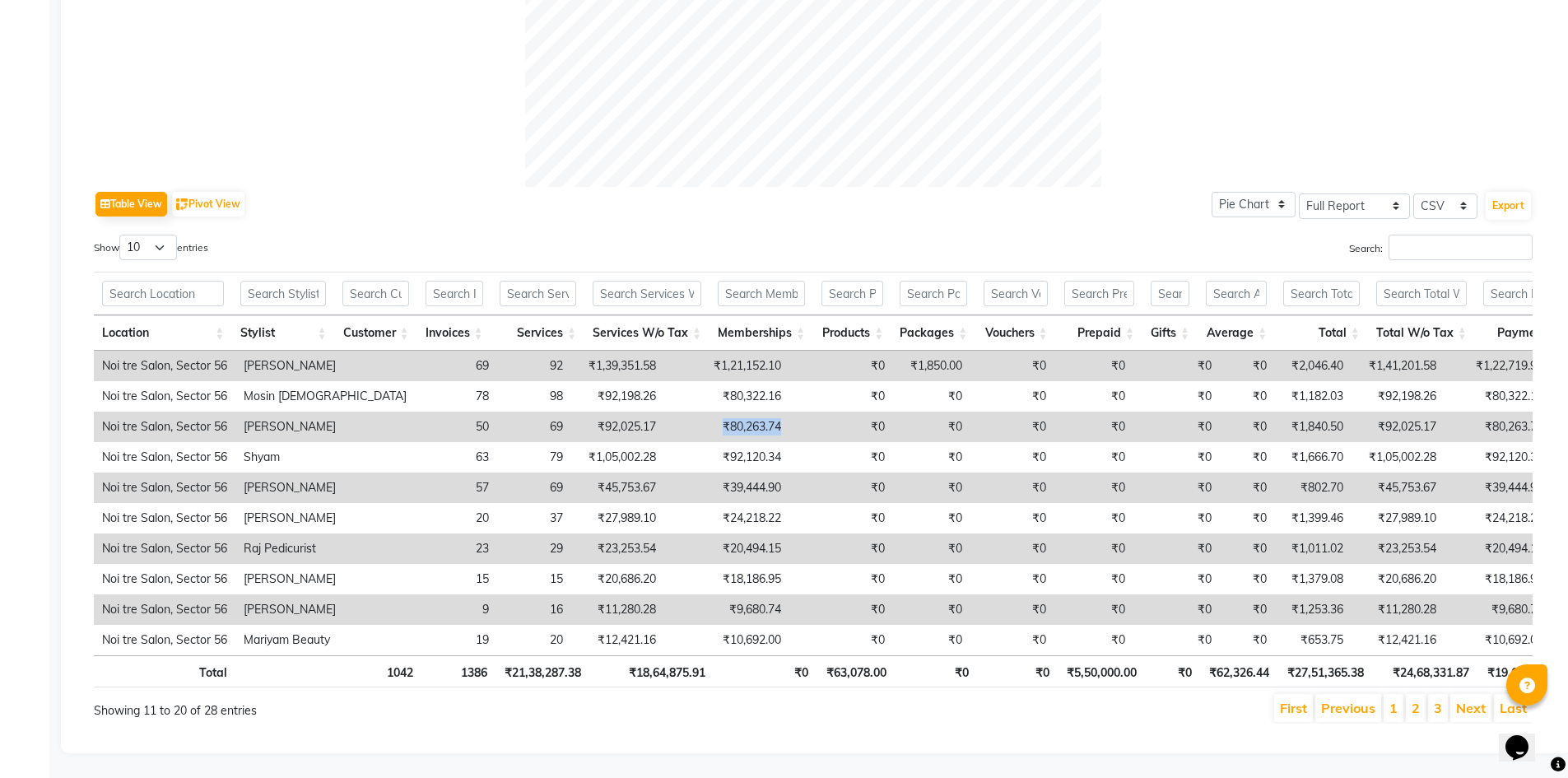
drag, startPoint x: 624, startPoint y: 395, endPoint x: 753, endPoint y: 400, distance: 129.1
click at [753, 412] on tr "Noi tre Salon, Sector 56 Shoaib 50 69 ₹92,025.17 ₹80,263.74 ₹0 ₹0 ₹0 ₹0 ₹0 ₹0 ₹…" at bounding box center [1027, 427] width 1867 height 30
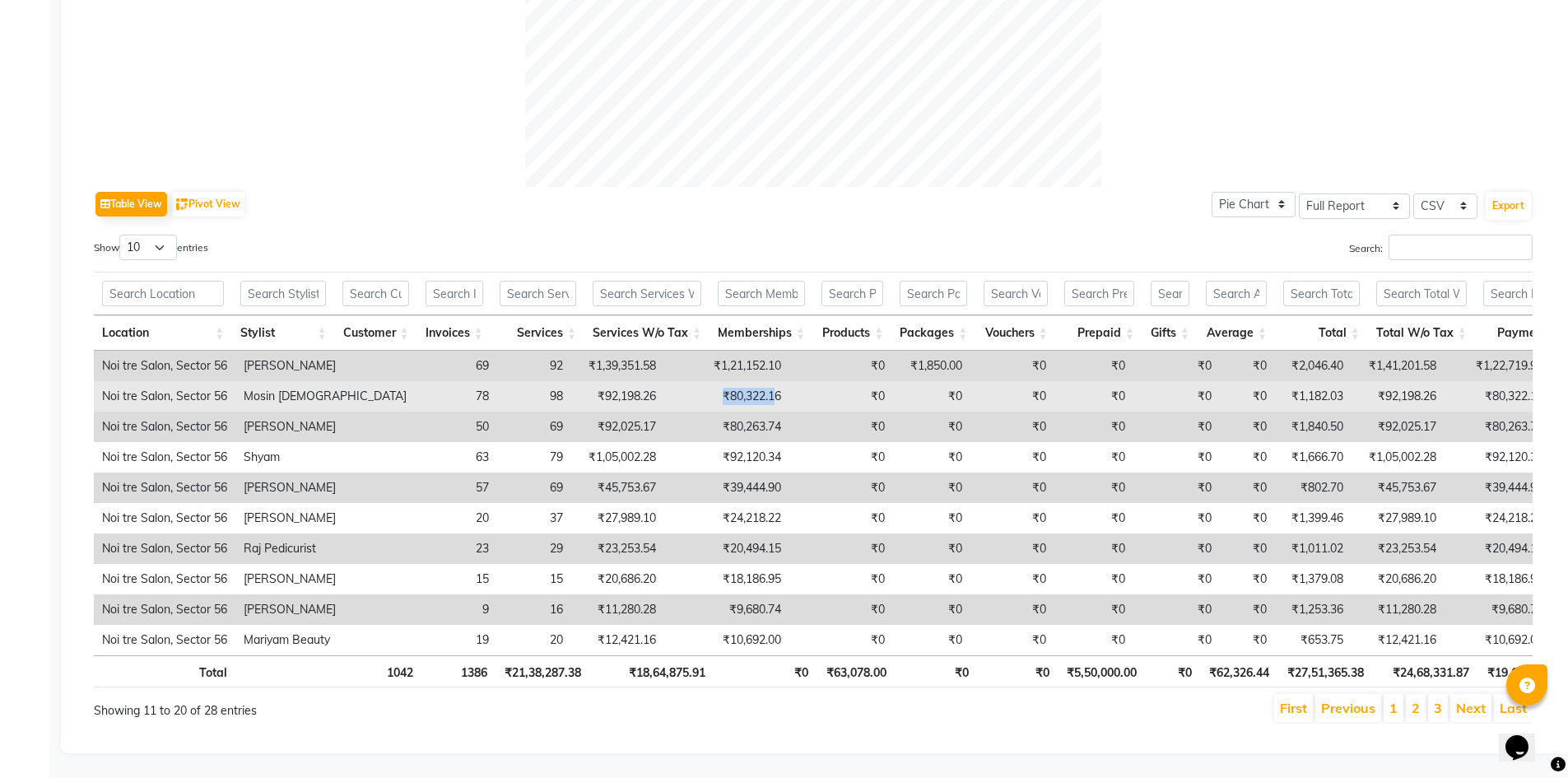
drag, startPoint x: 639, startPoint y: 368, endPoint x: 698, endPoint y: 364, distance: 59.1
click at [698, 381] on td "₹80,322.16" at bounding box center [726, 397] width 125 height 30
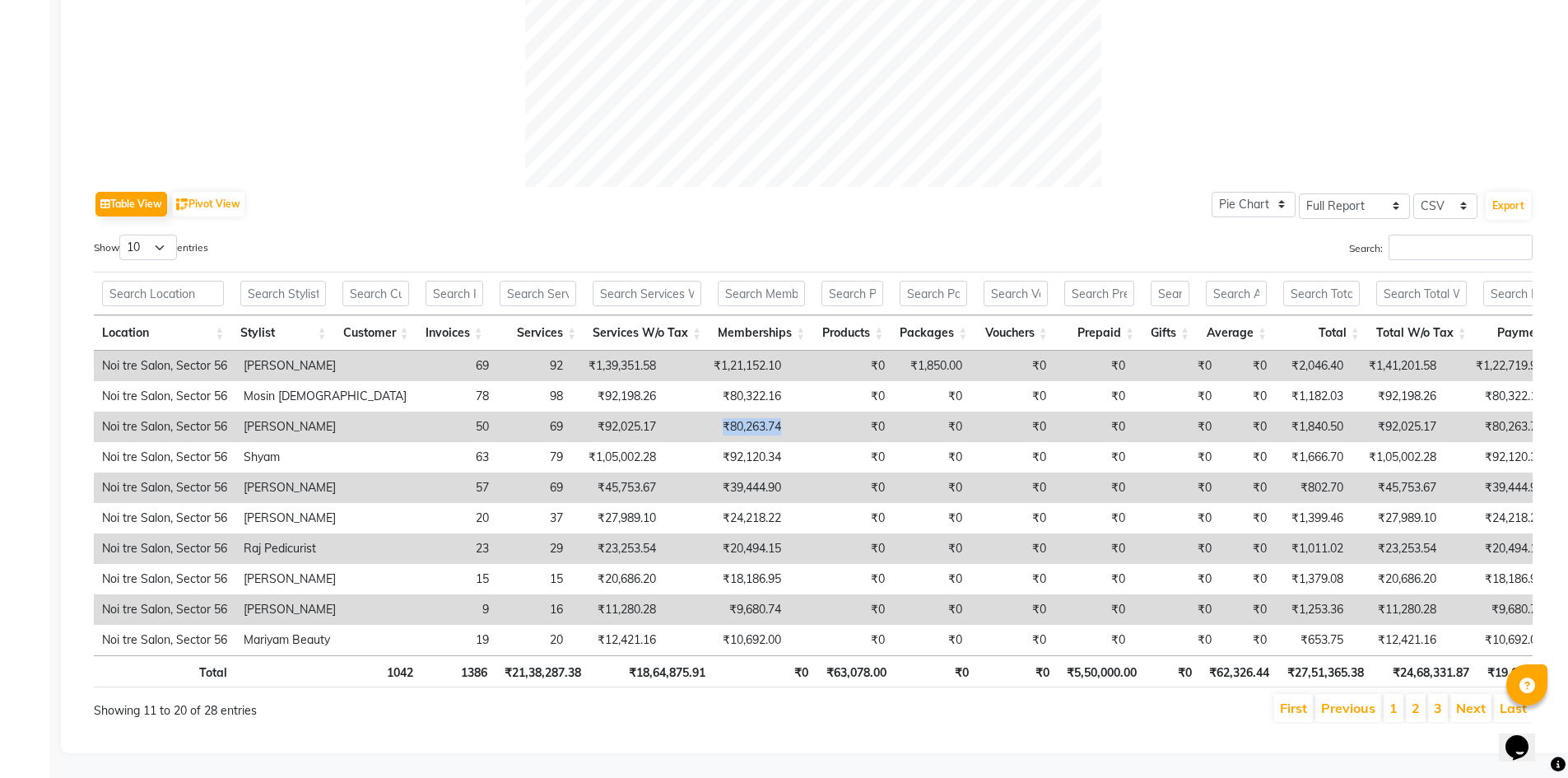
drag, startPoint x: 623, startPoint y: 400, endPoint x: 718, endPoint y: 400, distance: 95.0
click at [718, 412] on tr "Noi tre Salon, Sector 56 Shoaib 50 69 ₹92,025.17 ₹80,263.74 ₹0 ₹0 ₹0 ₹0 ₹0 ₹0 ₹…" at bounding box center [1027, 427] width 1867 height 30
click at [1281, 693] on li "First" at bounding box center [1293, 708] width 39 height 28
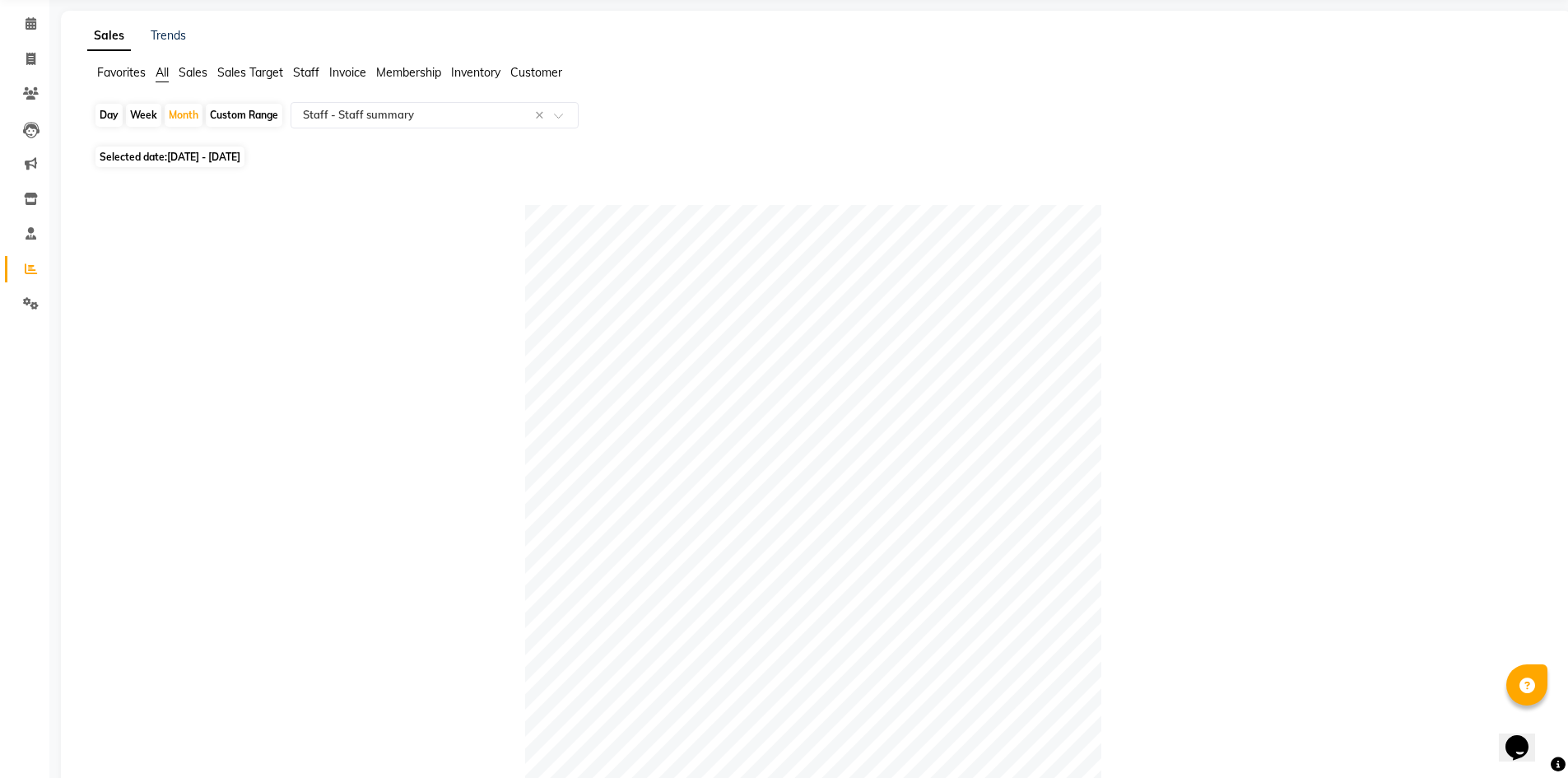
scroll to position [0, 0]
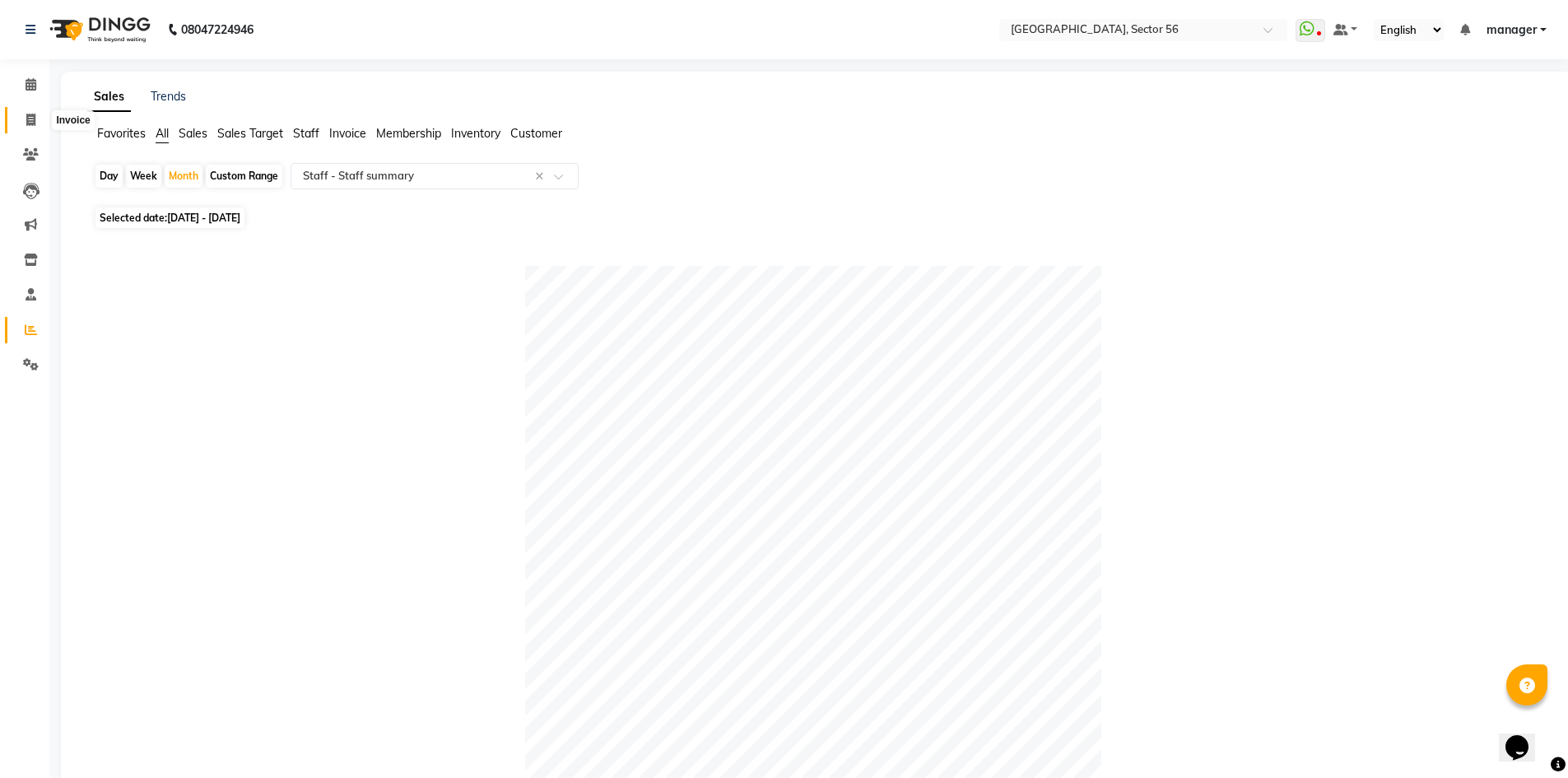
click at [23, 114] on span at bounding box center [31, 120] width 29 height 19
select select "service"
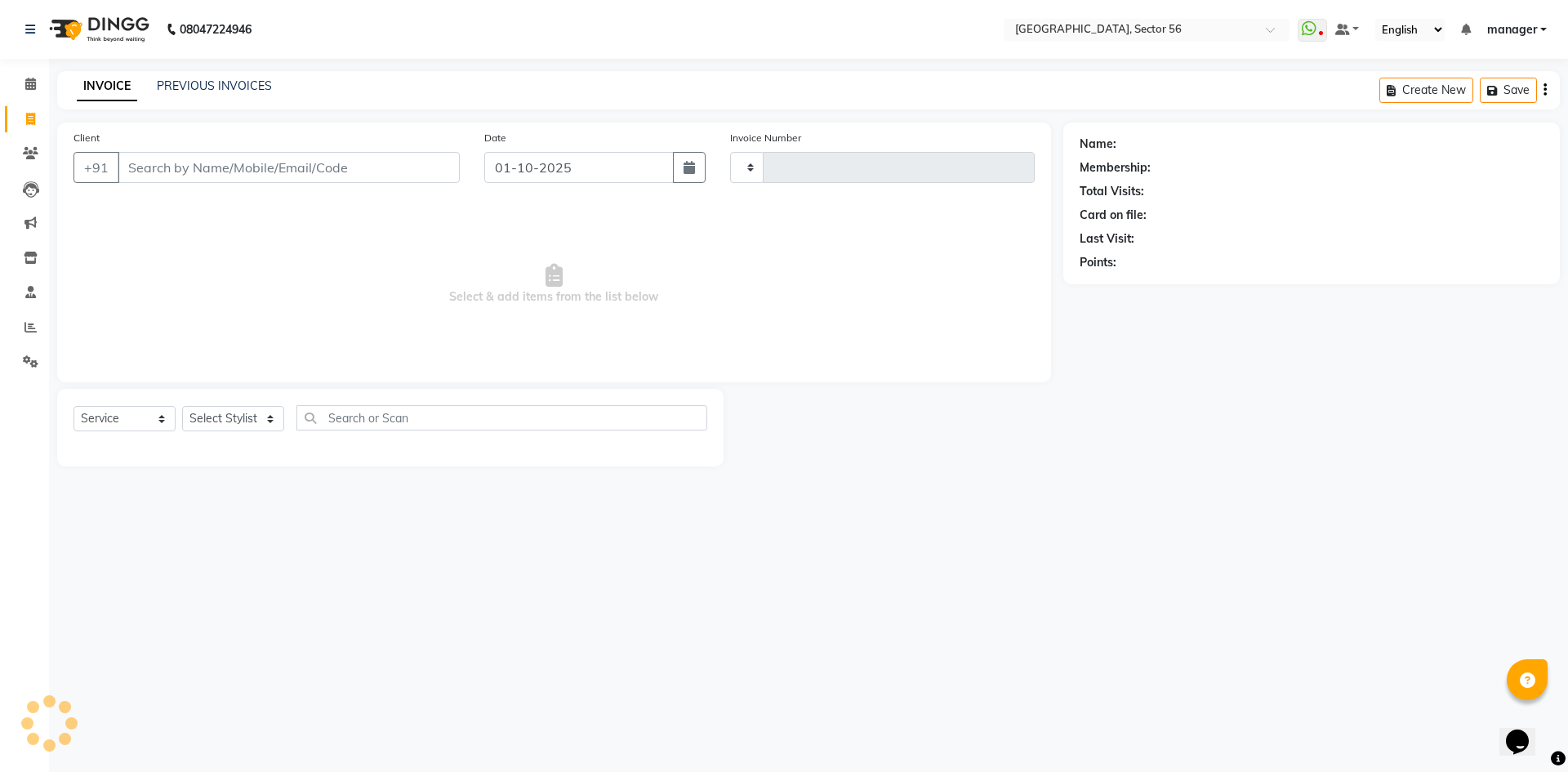
type input "7102"
select select "5557"
click at [121, 167] on input "Client" at bounding box center [288, 167] width 342 height 31
click at [345, 165] on input "Client" at bounding box center [288, 167] width 342 height 31
click at [220, 171] on input "Client" at bounding box center [288, 167] width 342 height 31
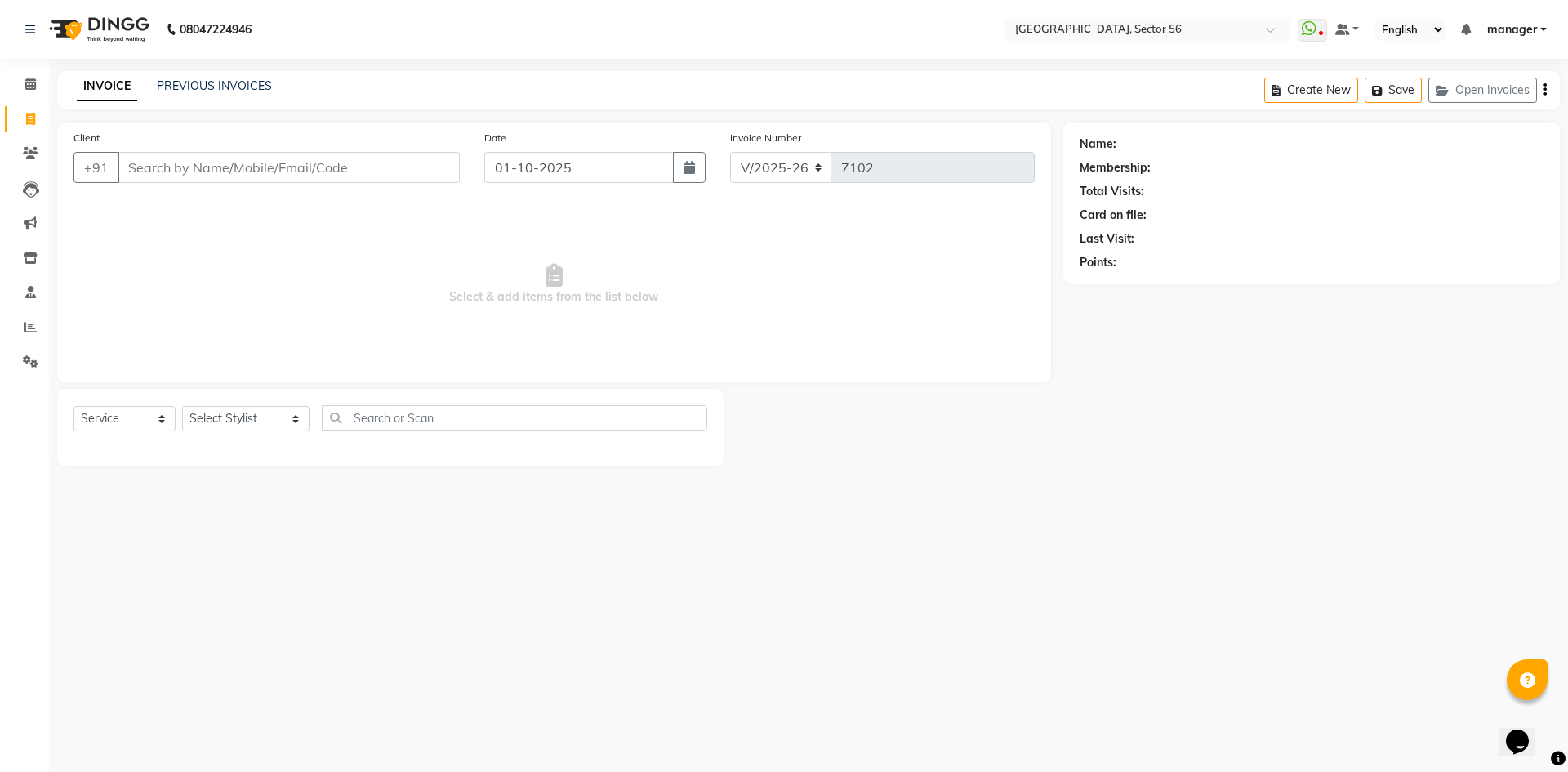
click at [174, 171] on input "Client" at bounding box center [288, 167] width 342 height 31
drag, startPoint x: 276, startPoint y: 171, endPoint x: 374, endPoint y: 121, distance: 110.0
click at [303, 164] on input "Client" at bounding box center [288, 167] width 342 height 31
type input "854702134"
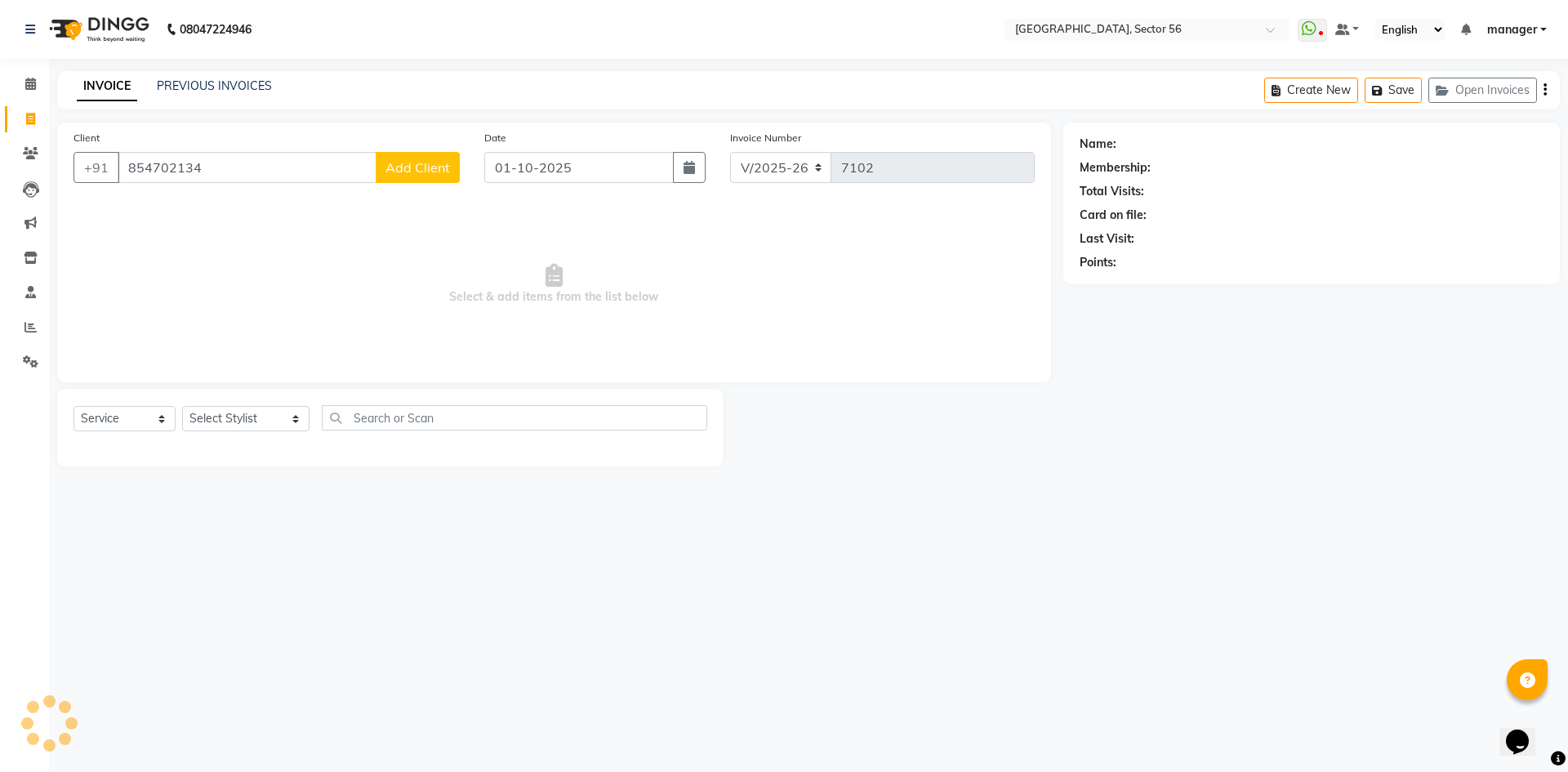
click at [402, 166] on span "Add Client" at bounding box center [417, 168] width 64 height 17
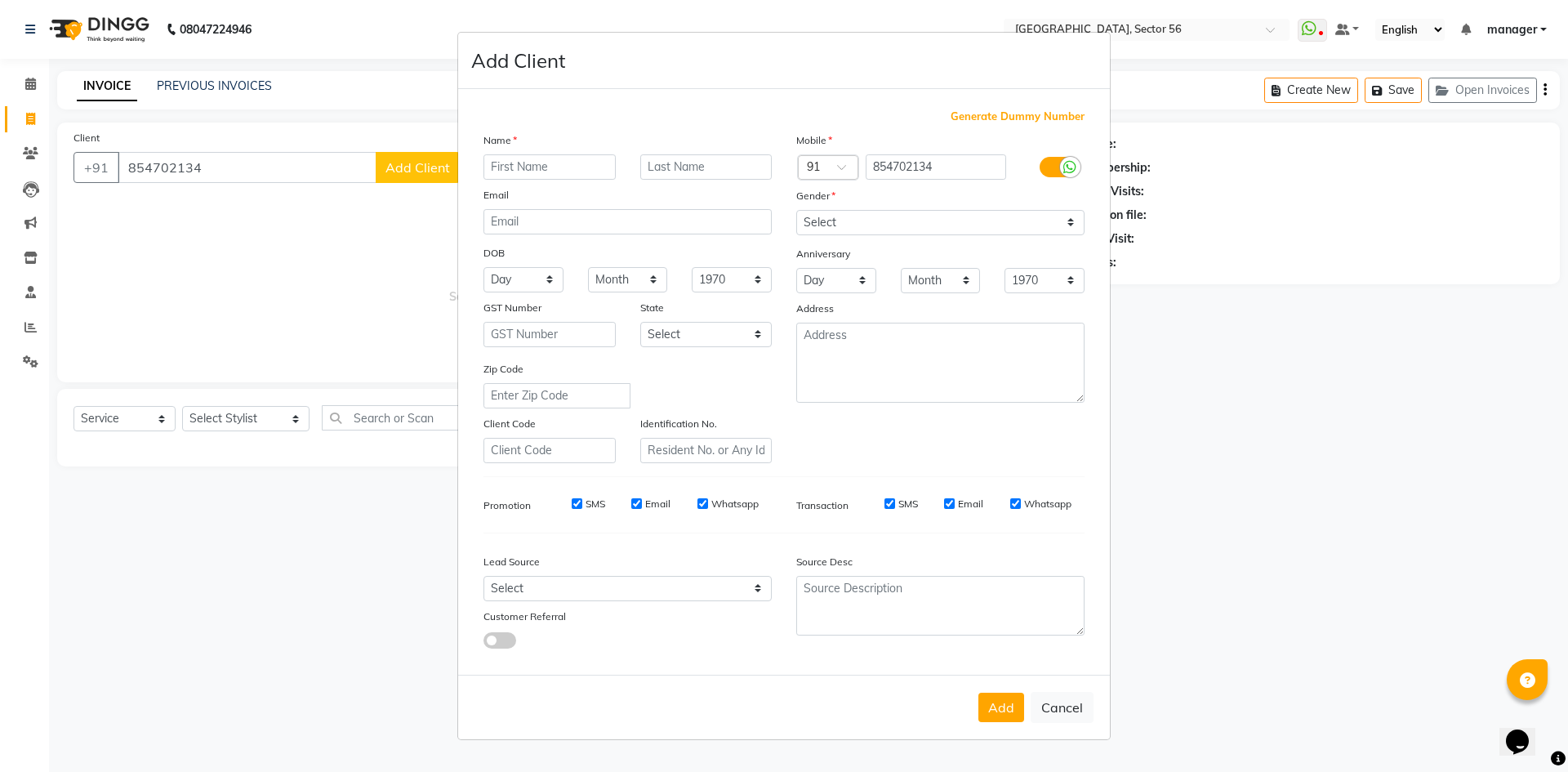
click at [520, 175] on input "text" at bounding box center [550, 167] width 132 height 25
type input "ANJALI"
click at [826, 231] on select "Select Male Female Other Prefer Not To Say" at bounding box center [940, 222] width 288 height 25
select select "female"
click at [796, 210] on select "Select Male Female Other Prefer Not To Say" at bounding box center [940, 222] width 288 height 25
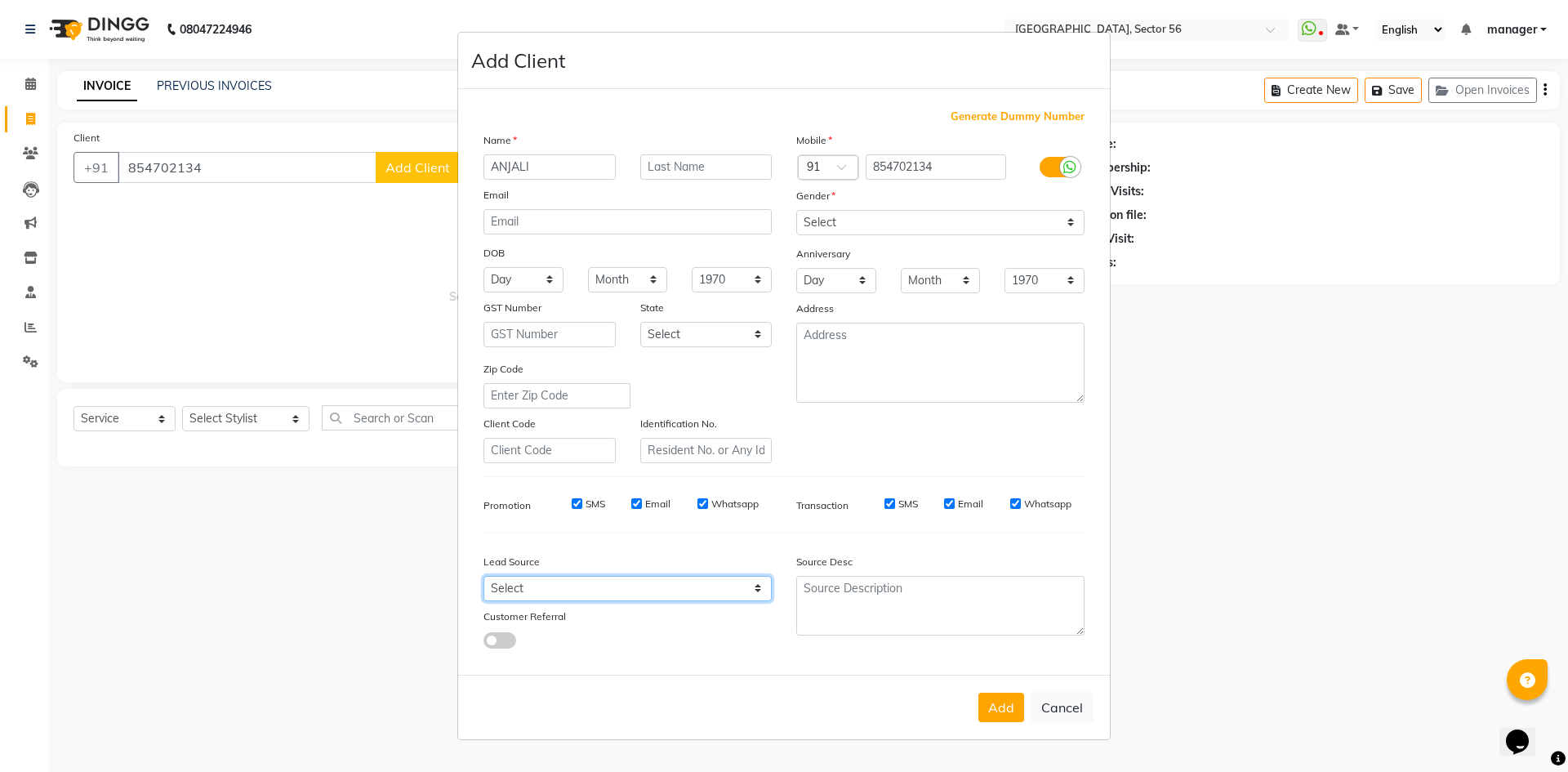
click at [589, 572] on div "Lead Source Select Walk-in Referral Internet Friend Word of Mouth Advertisement…" at bounding box center [626, 597] width 312 height 102
select select "35868"
click at [484, 576] on select "Select Walk-in Referral Internet Friend Word of Mouth Advertisement Facebook Ju…" at bounding box center [627, 588] width 288 height 25
click at [1011, 699] on button "Add" at bounding box center [1000, 708] width 46 height 30
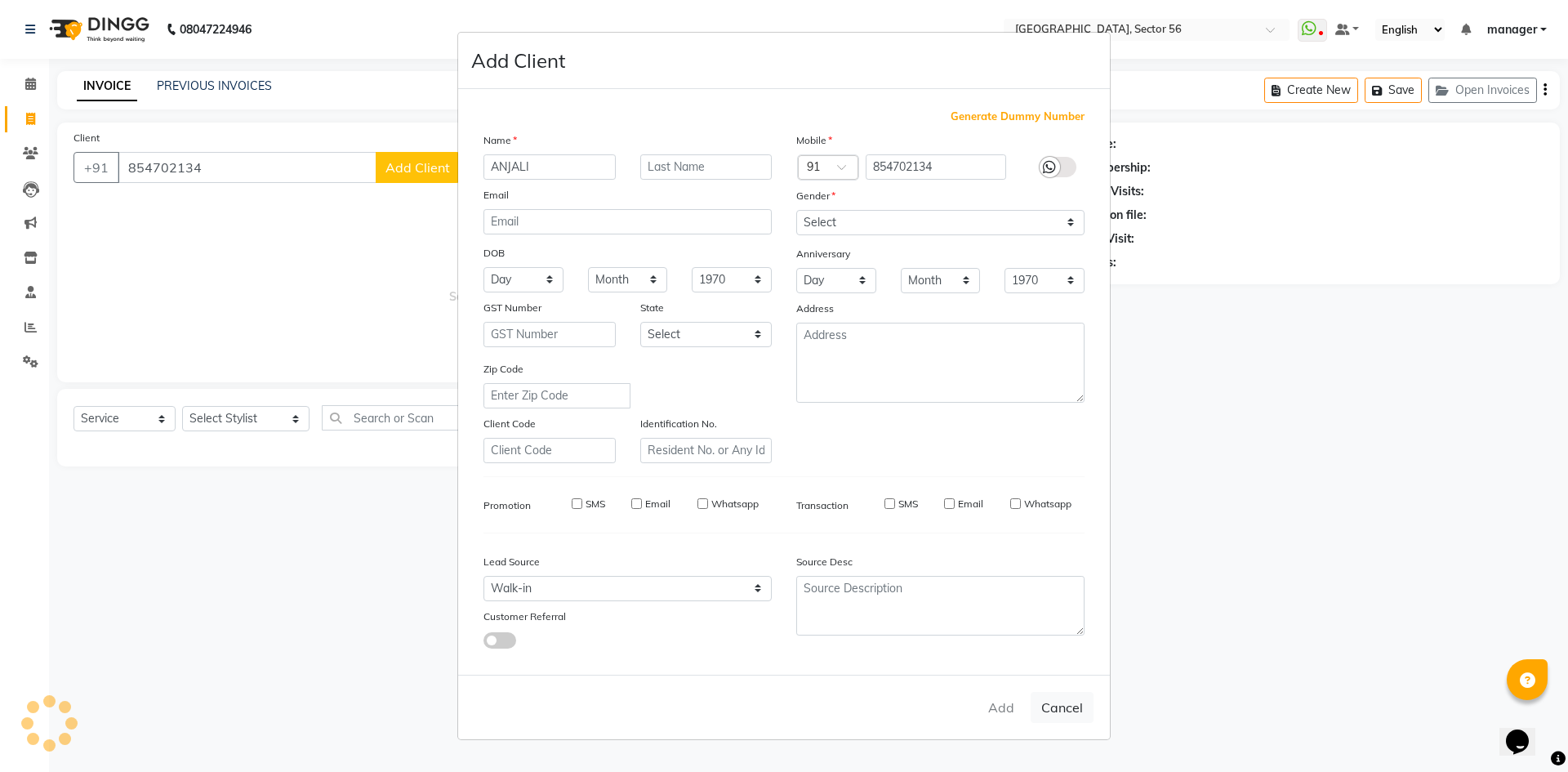
select select
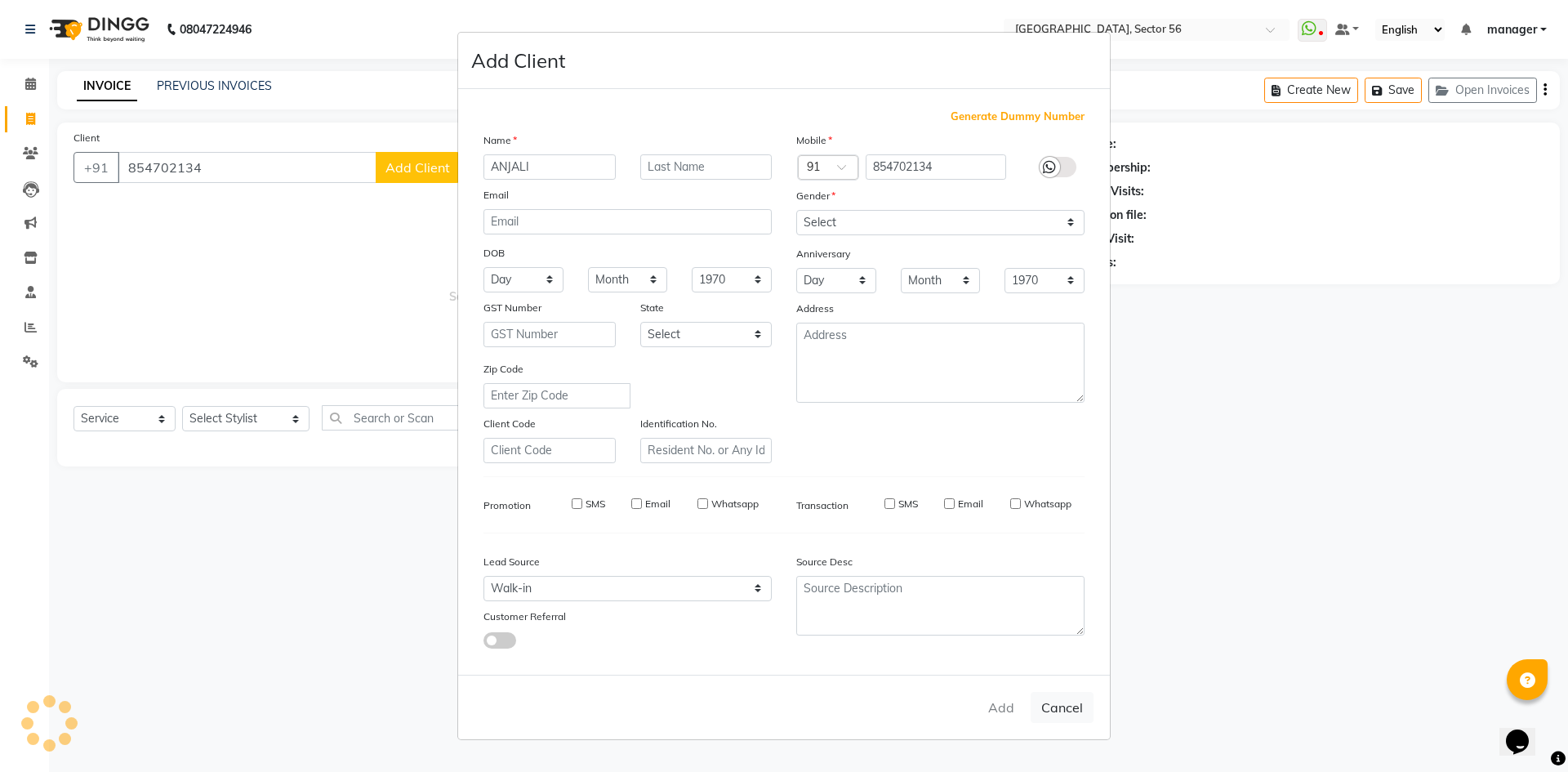
select select
checkbox input "false"
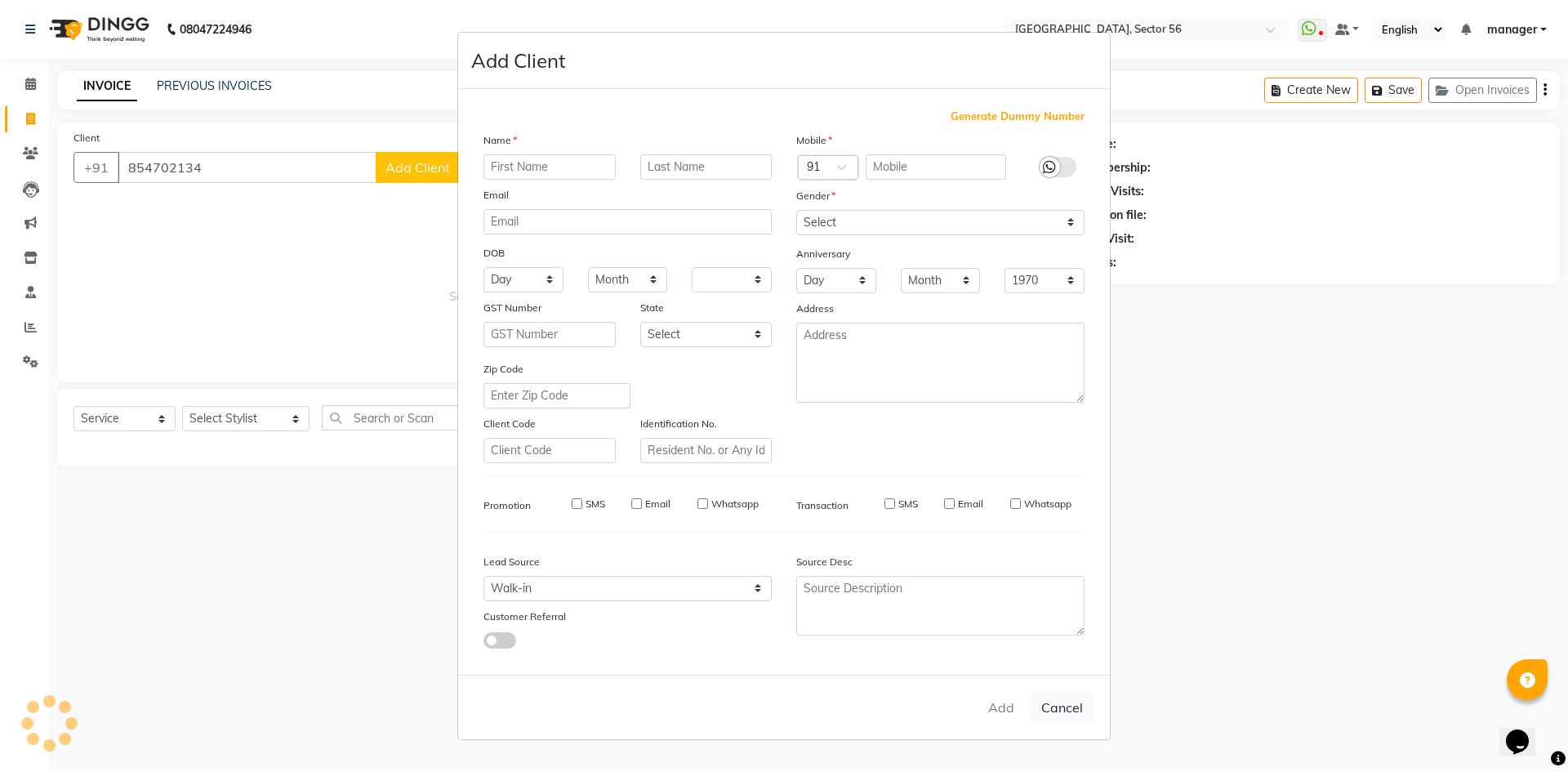
checkbox input "false"
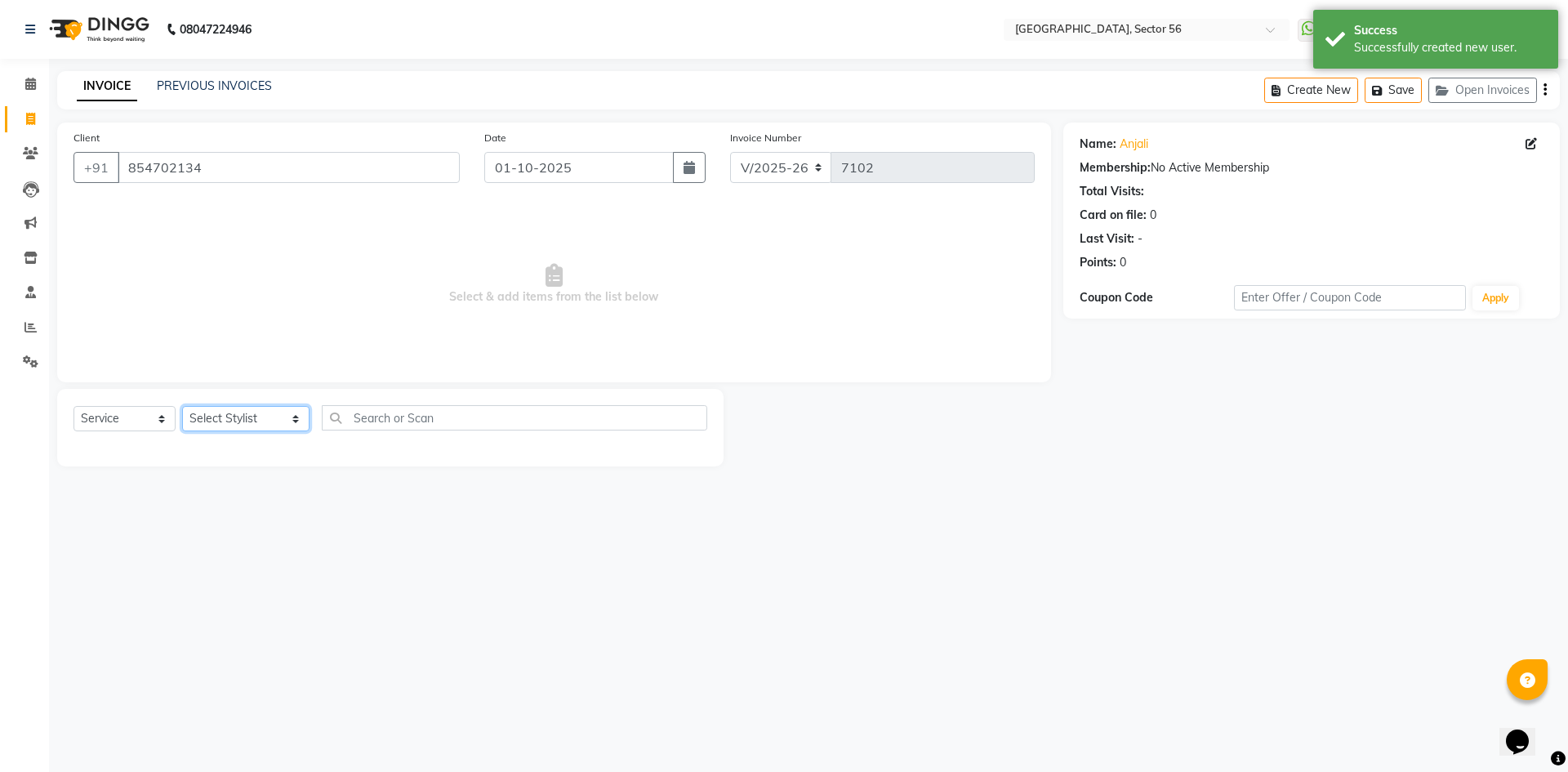
click at [240, 409] on select "Select Stylist [PERSON_NAME] [PERSON_NAME] [PERSON_NAME] MARKET STAFF amit amit…" at bounding box center [245, 418] width 128 height 25
select select "86338"
click at [182, 406] on select "Select Stylist [PERSON_NAME] [PERSON_NAME] [PERSON_NAME] MARKET STAFF amit amit…" at bounding box center [245, 418] width 128 height 25
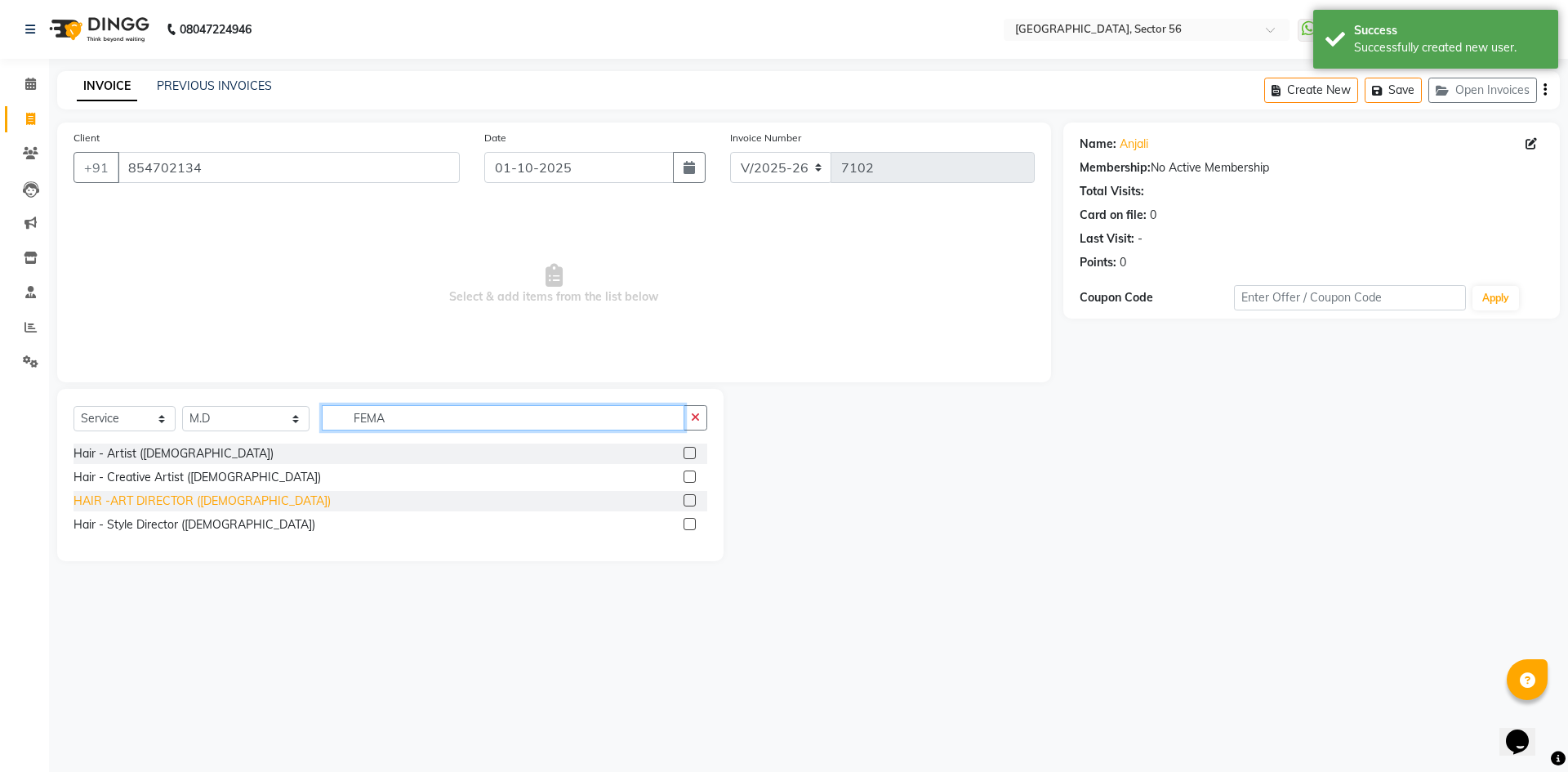
type input "FEMA"
click at [194, 502] on div "HAIR -ART DIRECTOR ([DEMOGRAPHIC_DATA])" at bounding box center [202, 501] width 257 height 17
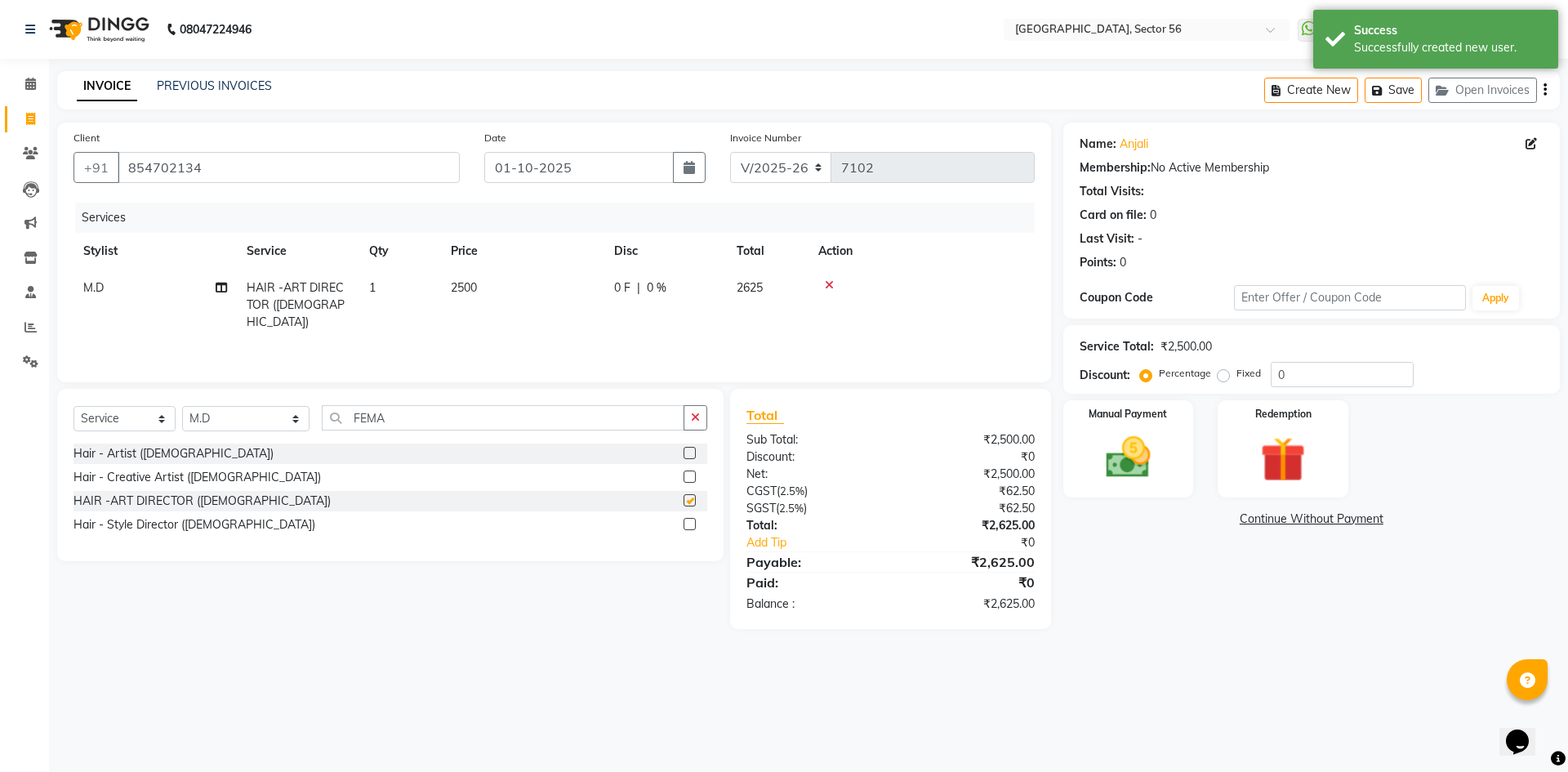
checkbox input "false"
drag, startPoint x: 517, startPoint y: 291, endPoint x: 526, endPoint y: 293, distance: 9.2
click at [518, 291] on td "2500" at bounding box center [522, 305] width 163 height 71
select select "86338"
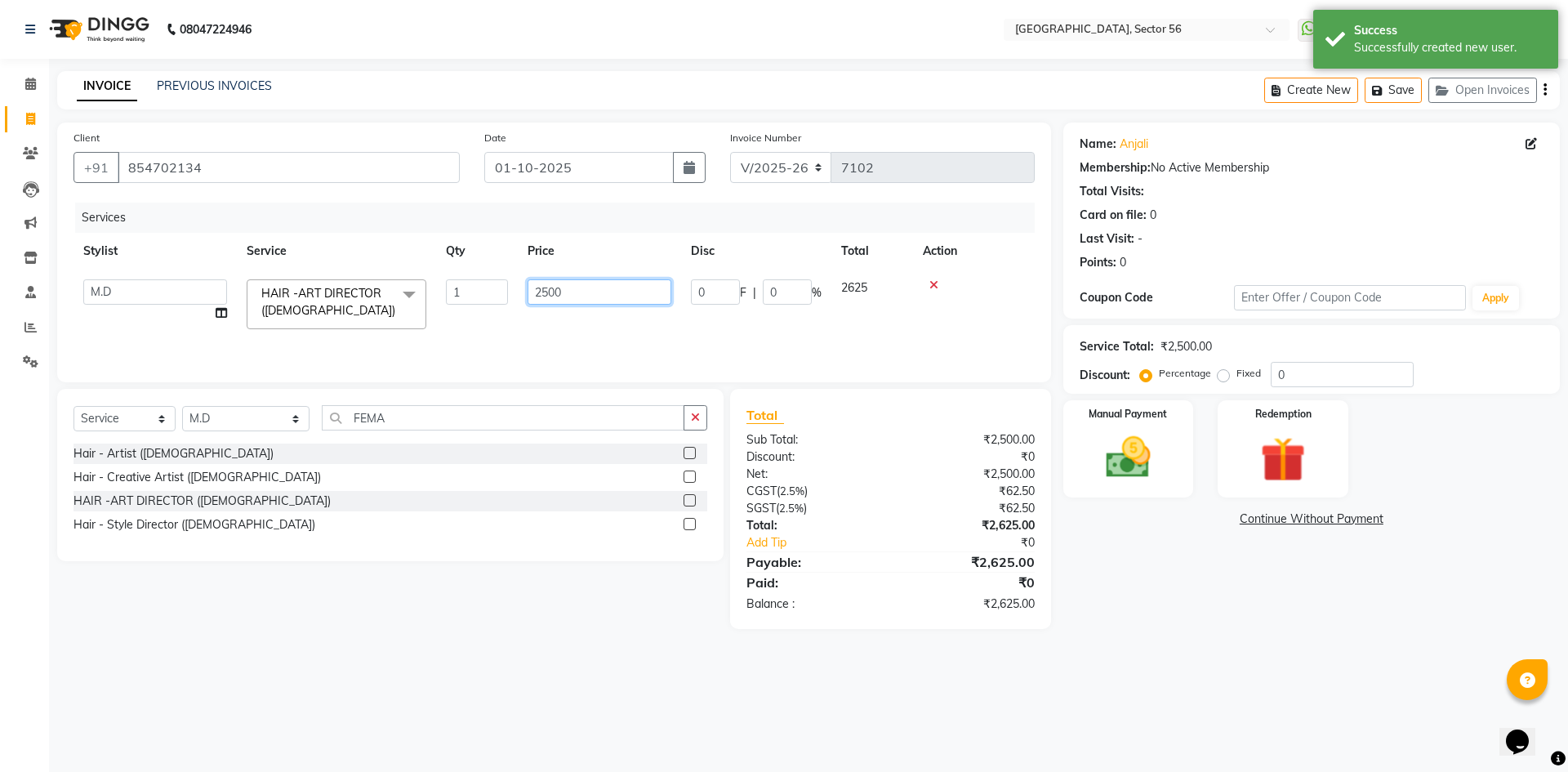
drag, startPoint x: 568, startPoint y: 293, endPoint x: 443, endPoint y: 304, distance: 125.5
click at [443, 304] on tr "ABHISHEKH THAPA abhishek thapa AKRAM KHAN MARKET STAFF amit amit spm Anamika Be…" at bounding box center [554, 304] width 961 height 69
type input "1500"
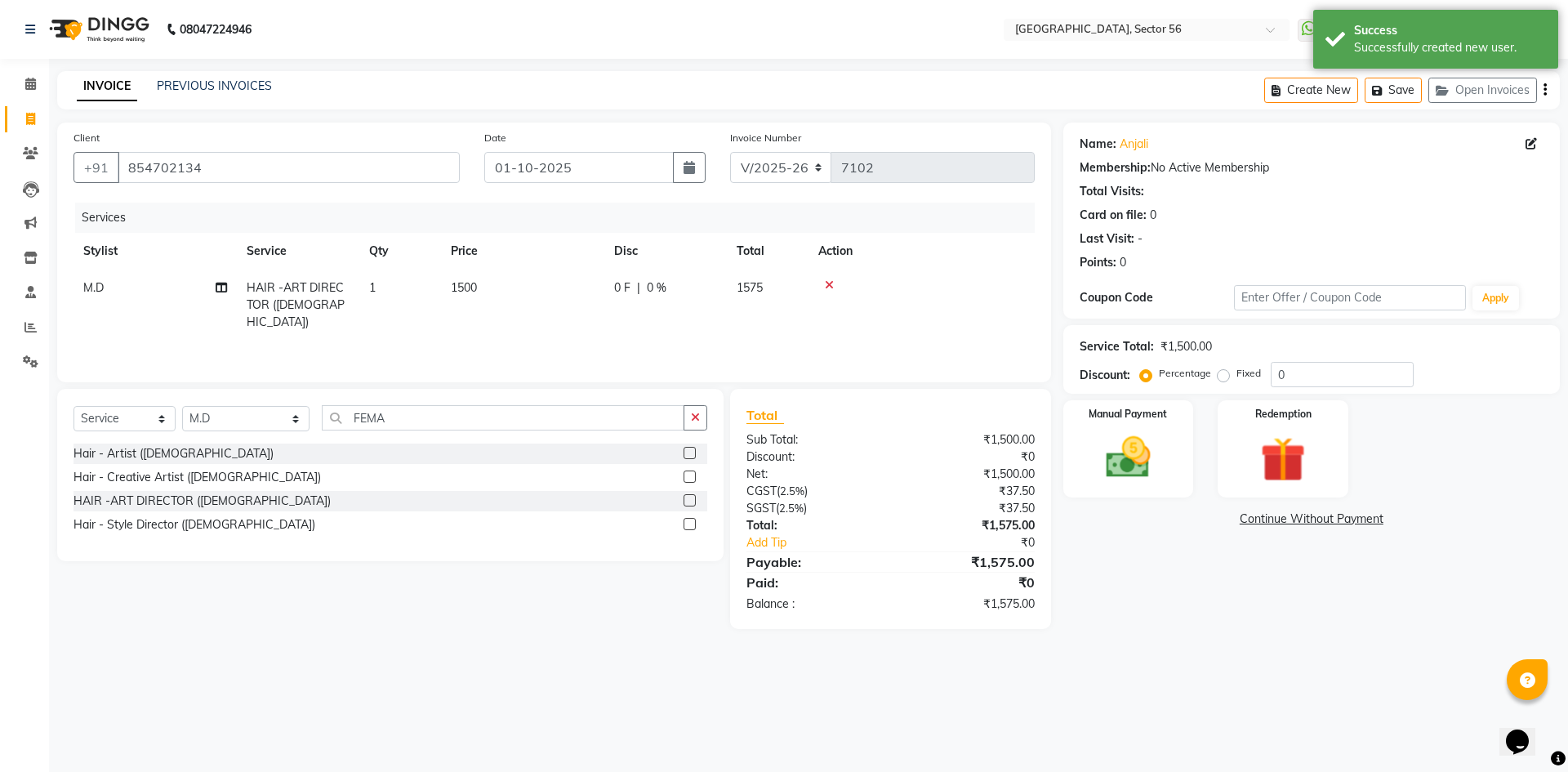
click at [0, 489] on div "Calendar Invoice Clients Leads Marketing Inventory Staff Reports Settings Compl…" at bounding box center [110, 397] width 220 height 701
drag, startPoint x: 286, startPoint y: 434, endPoint x: 241, endPoint y: 437, distance: 45.1
click at [241, 437] on div "Select Service Product Membership Package Voucher Prepaid Gift Card Select Styl…" at bounding box center [391, 423] width 634 height 38
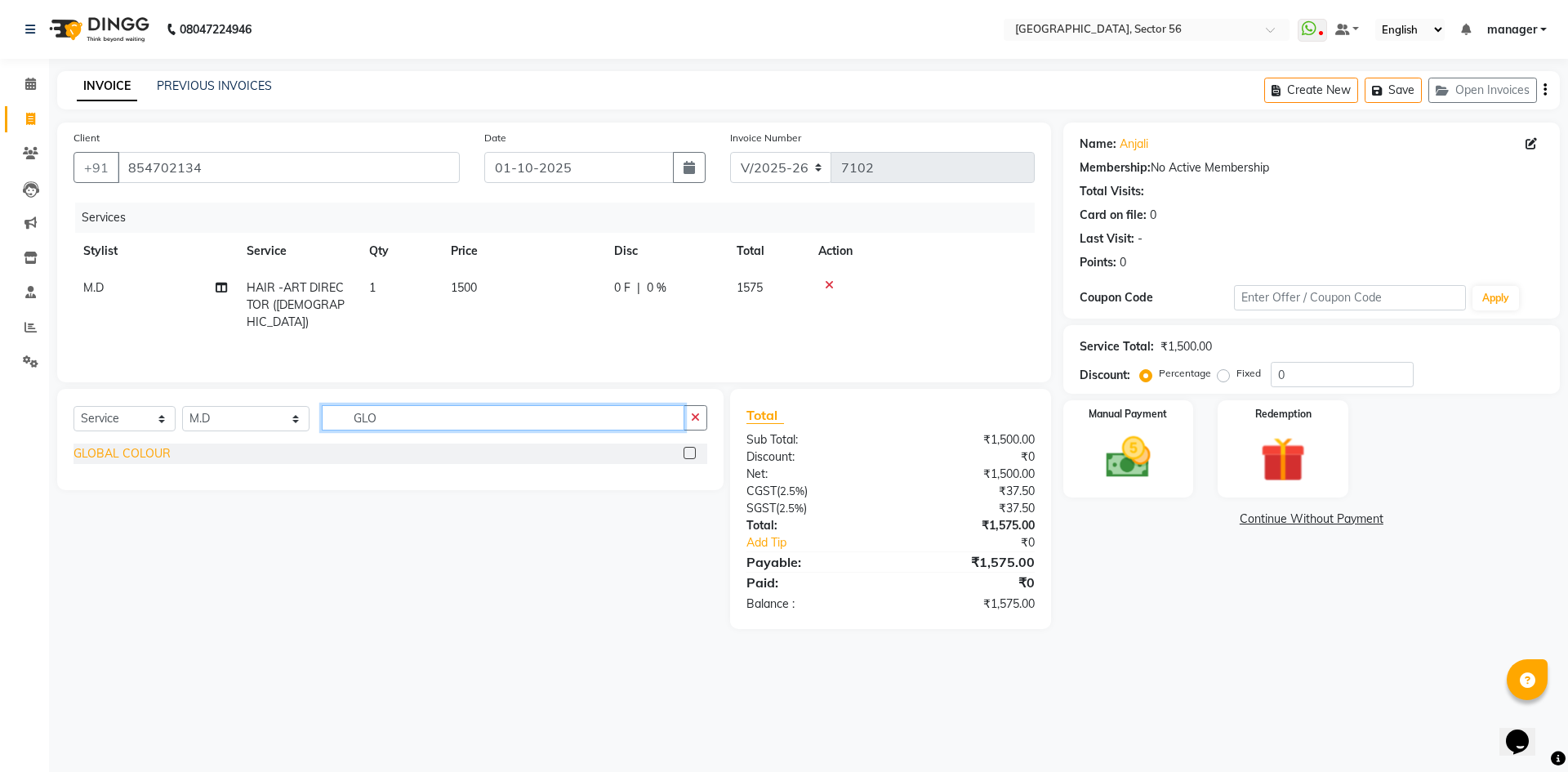
type input "GLO"
click at [108, 455] on div "GLOBAL COLOUR" at bounding box center [122, 453] width 97 height 17
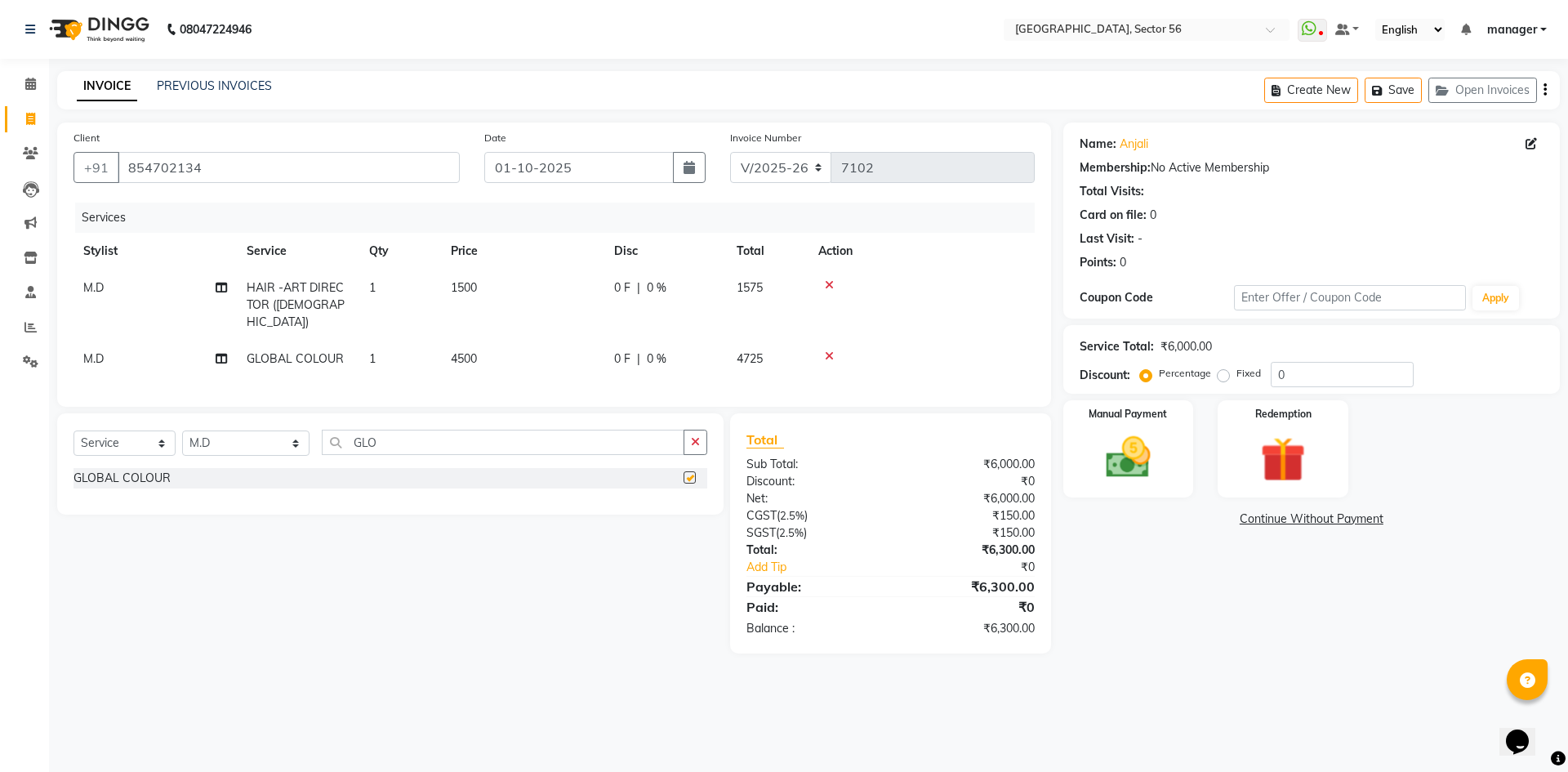
checkbox input "false"
drag, startPoint x: 503, startPoint y: 335, endPoint x: 539, endPoint y: 342, distance: 36.7
click at [510, 340] on td "4500" at bounding box center [522, 358] width 163 height 36
select select "86338"
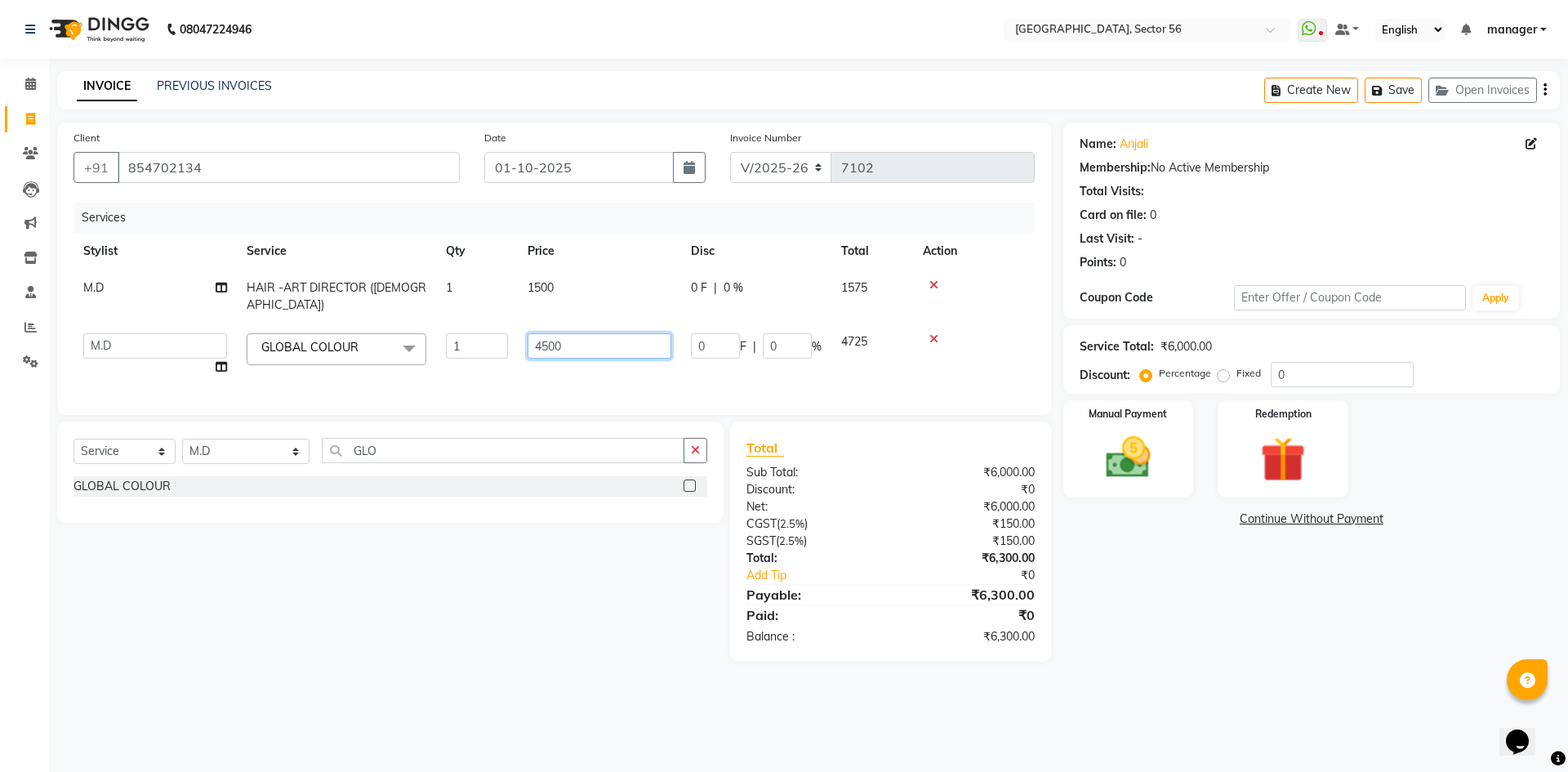
drag, startPoint x: 581, startPoint y: 334, endPoint x: 462, endPoint y: 343, distance: 119.3
click at [462, 343] on tr "ABHISHEKH THAPA abhishek thapa AKRAM KHAN MARKET STAFF amit amit spm Anamika Be…" at bounding box center [554, 354] width 961 height 62
type input "6000"
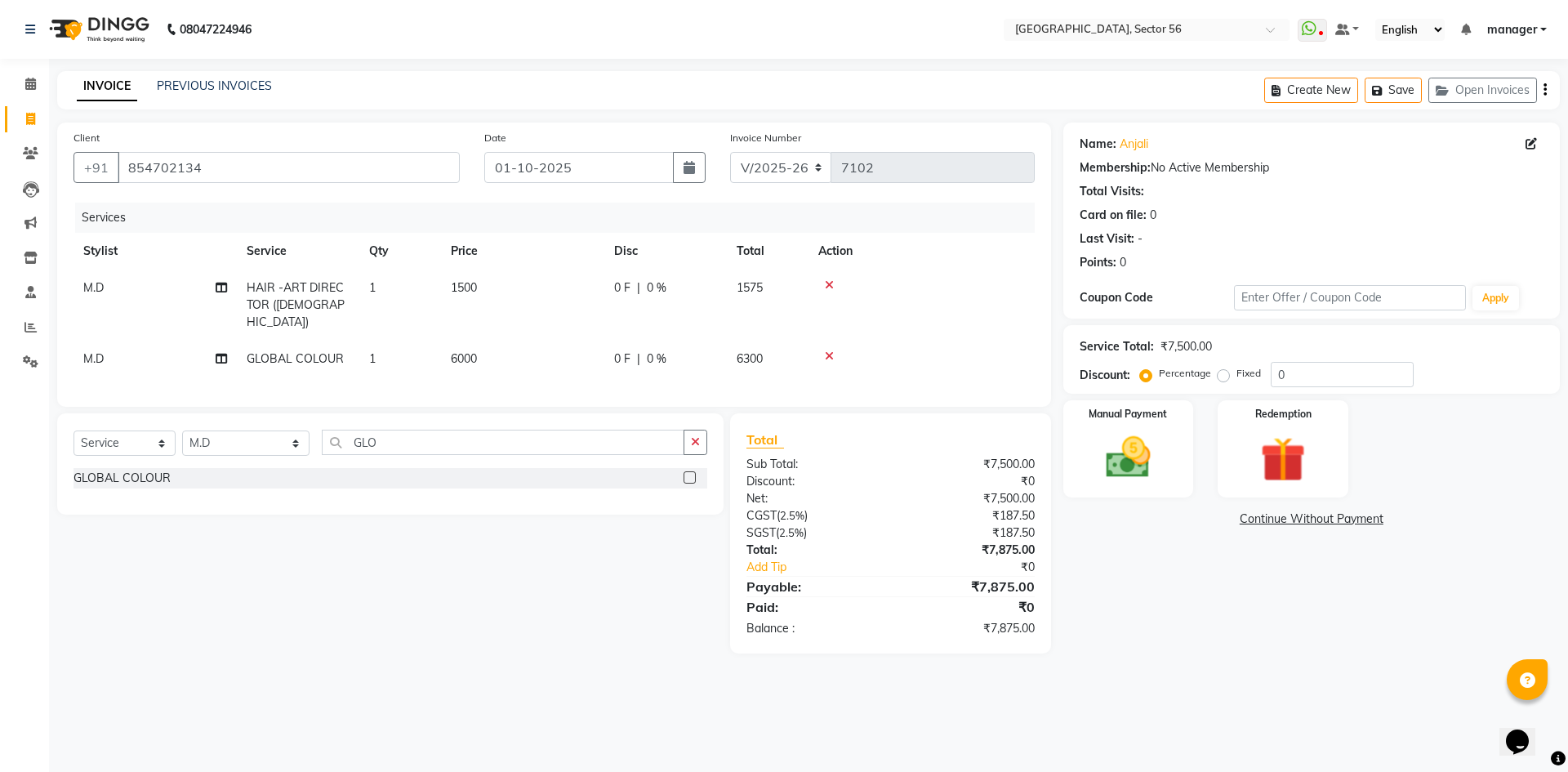
click at [0, 498] on div "Calendar Invoice Clients Leads Marketing Inventory Staff Reports Settings Compl…" at bounding box center [110, 397] width 220 height 701
click at [1135, 458] on img at bounding box center [1127, 458] width 76 height 54
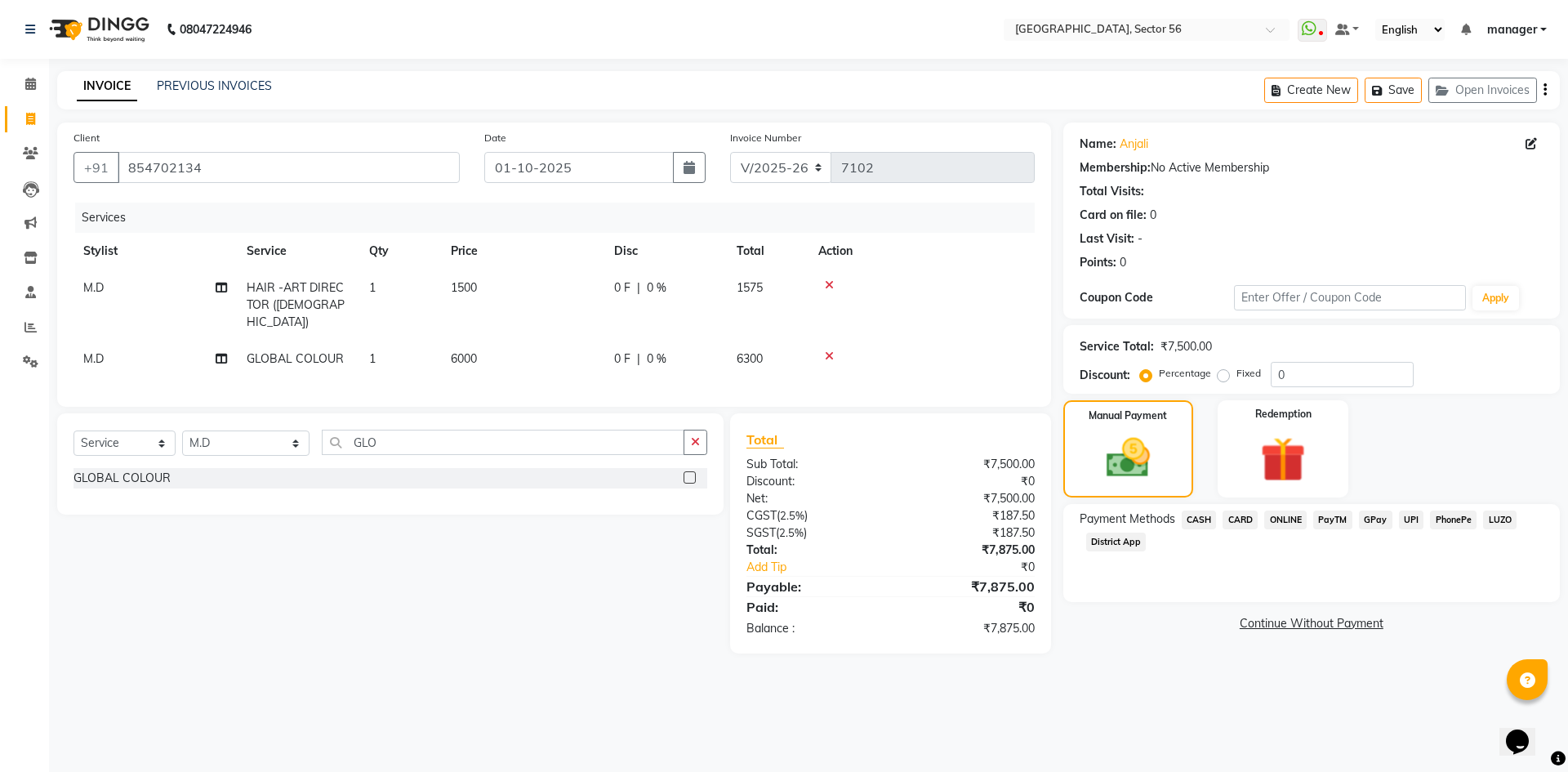
click at [1251, 517] on span "CARD" at bounding box center [1240, 519] width 35 height 19
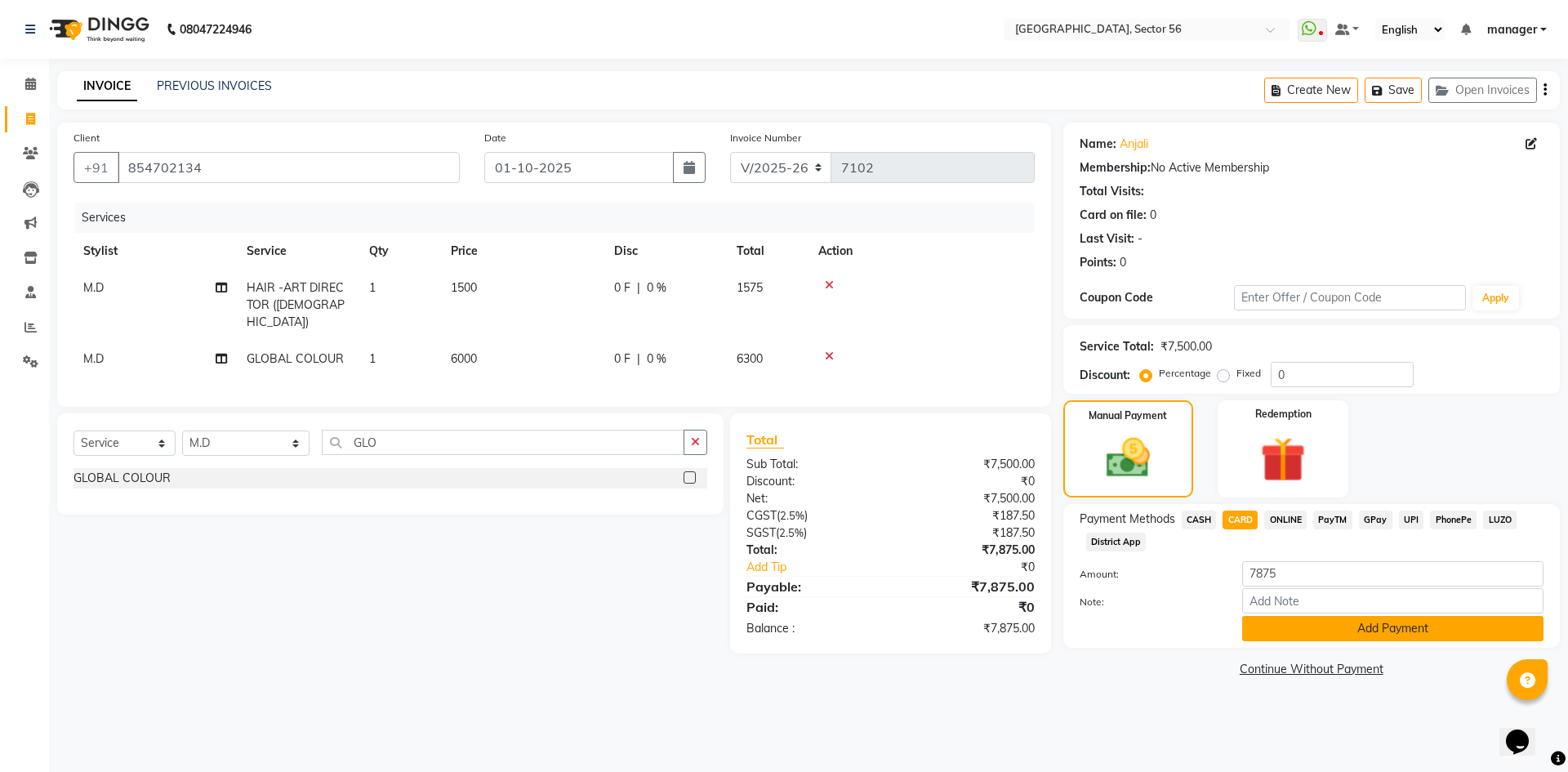
click at [1276, 628] on button "Add Payment" at bounding box center [1392, 627] width 301 height 25
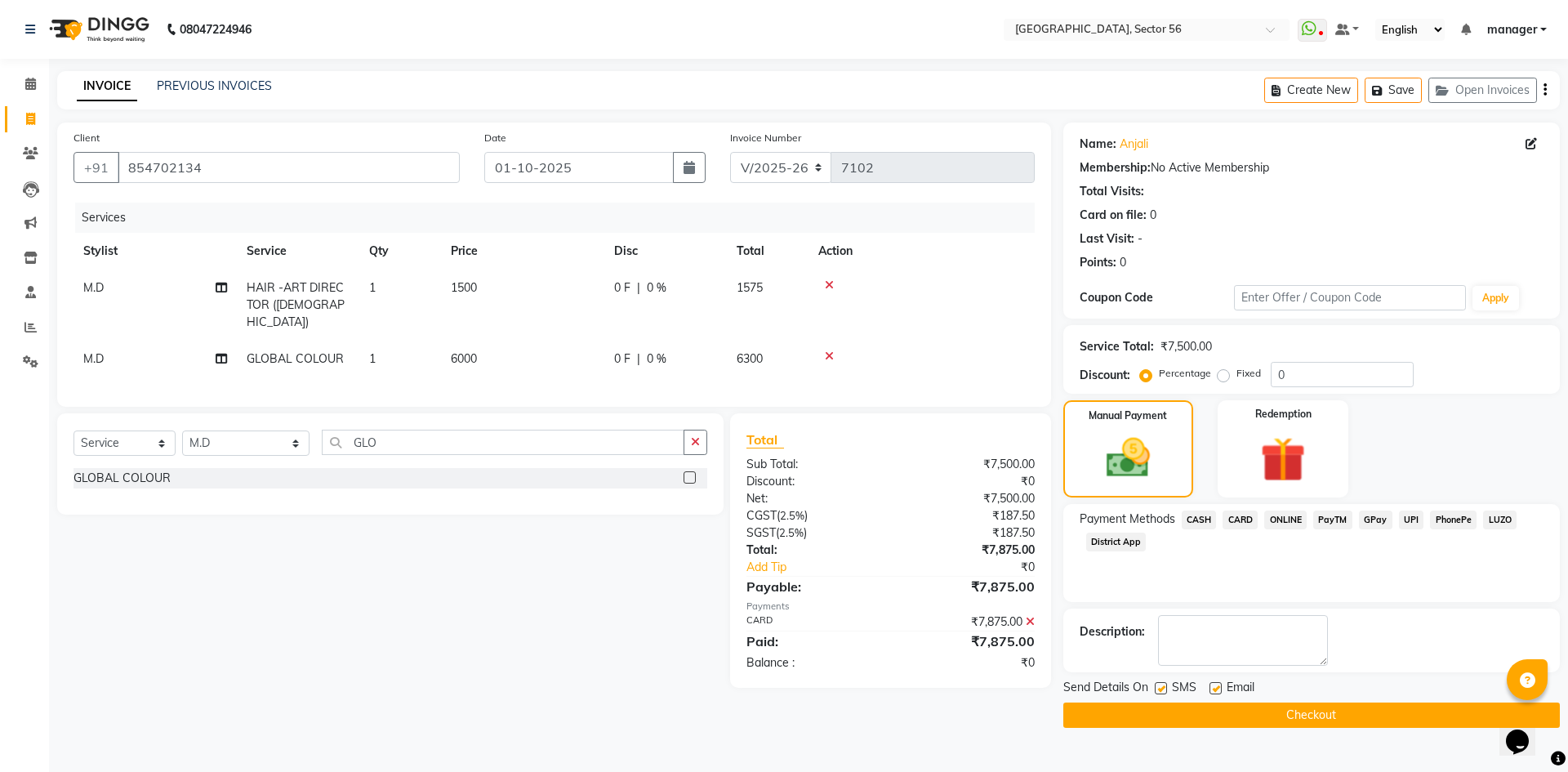
click at [1190, 714] on button "Checkout" at bounding box center [1311, 714] width 497 height 25
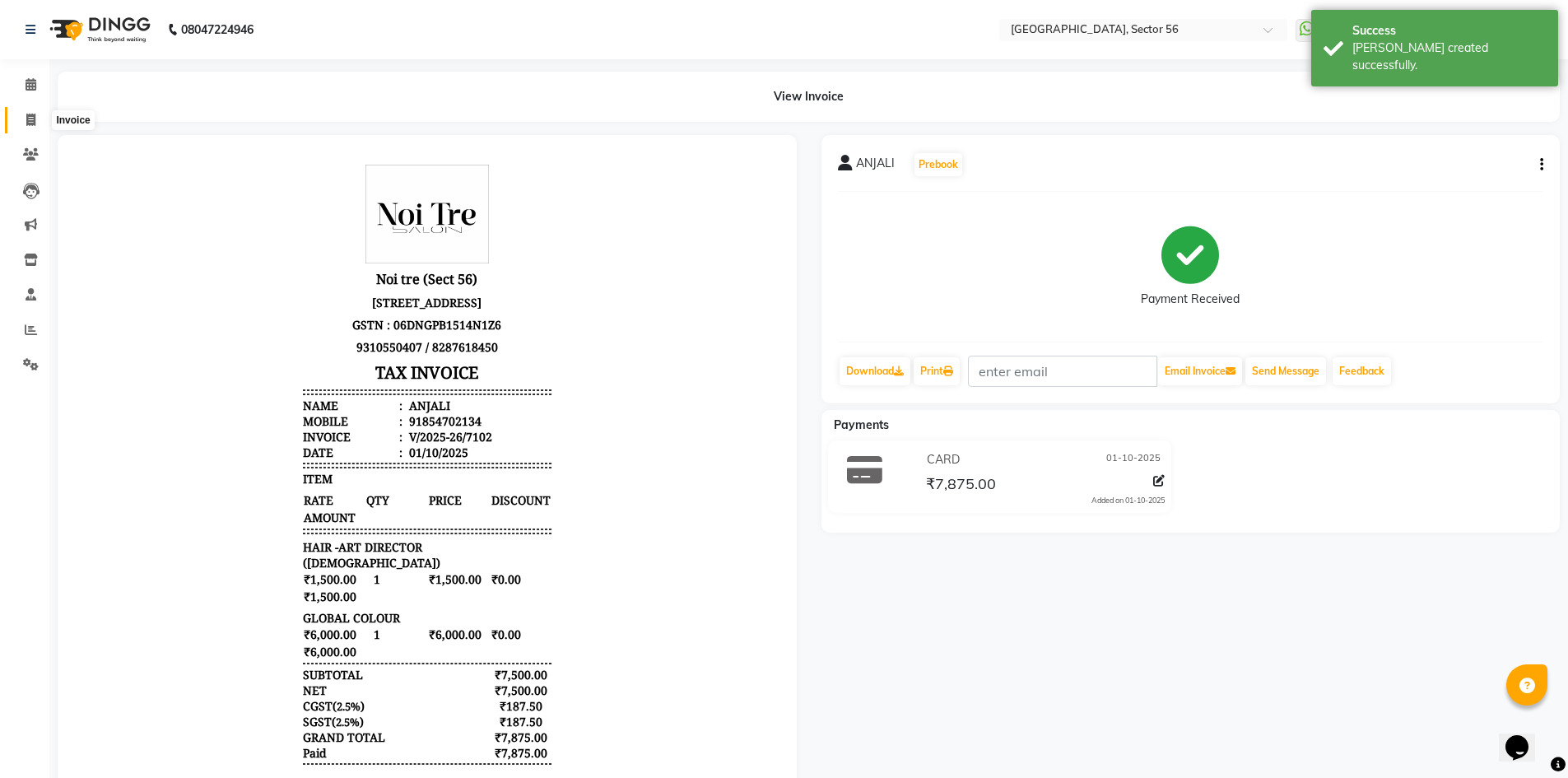
click at [29, 123] on icon at bounding box center [31, 119] width 9 height 12
select select "service"
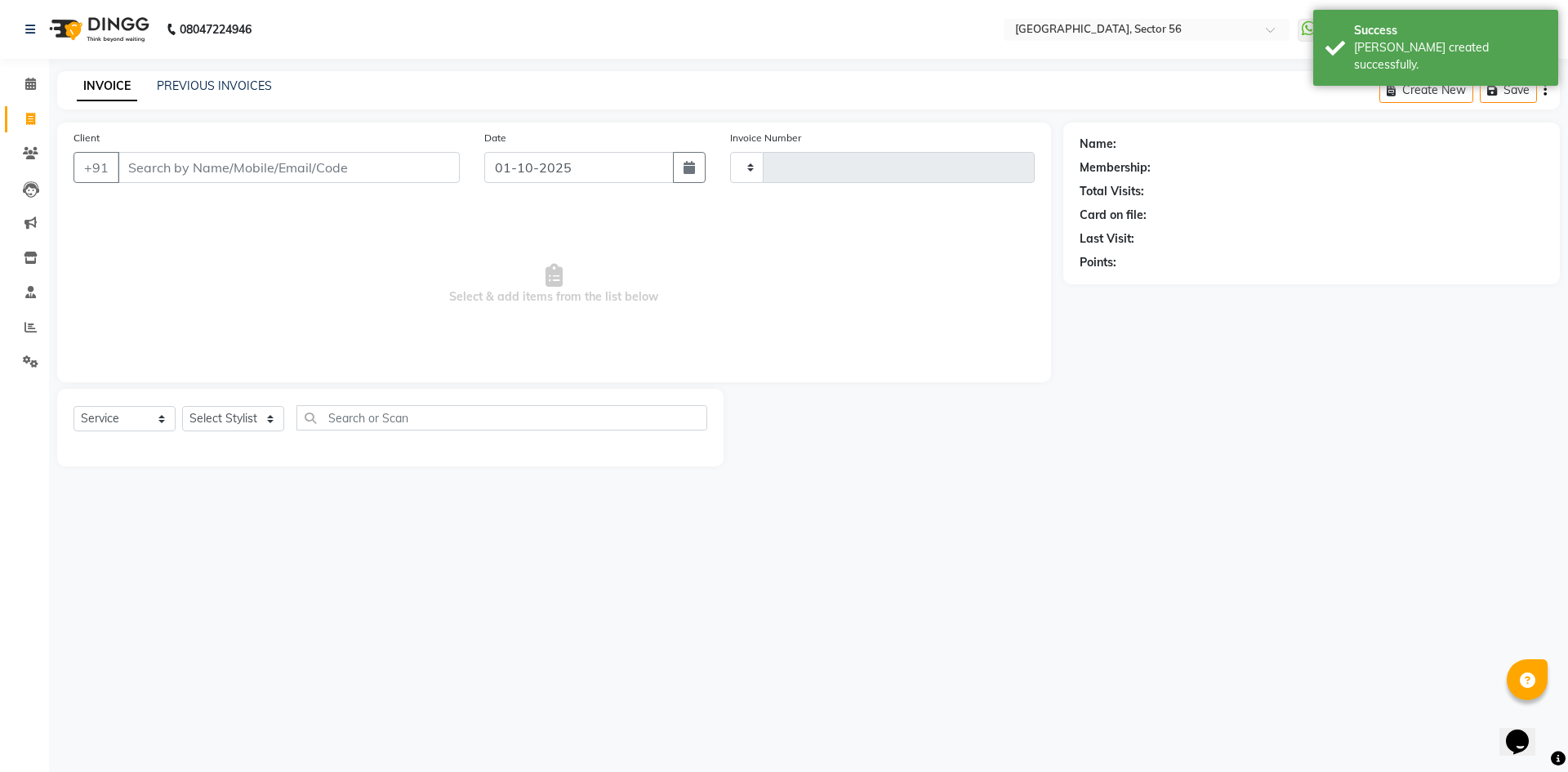
type input "7103"
select select "5557"
